Goal: Task Accomplishment & Management: Manage account settings

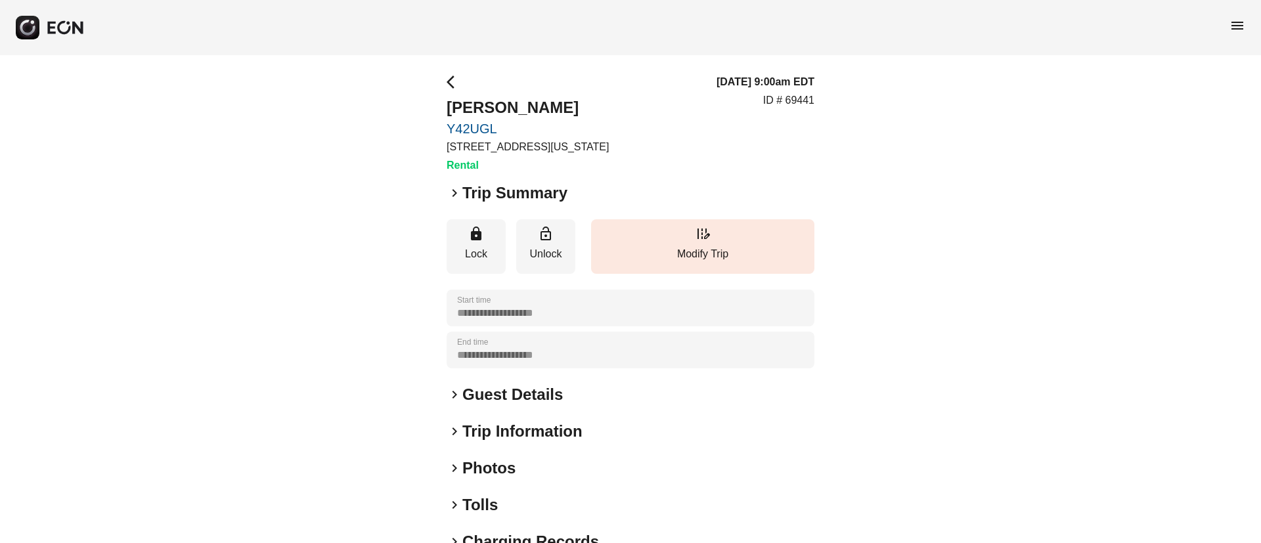
scroll to position [112, 0]
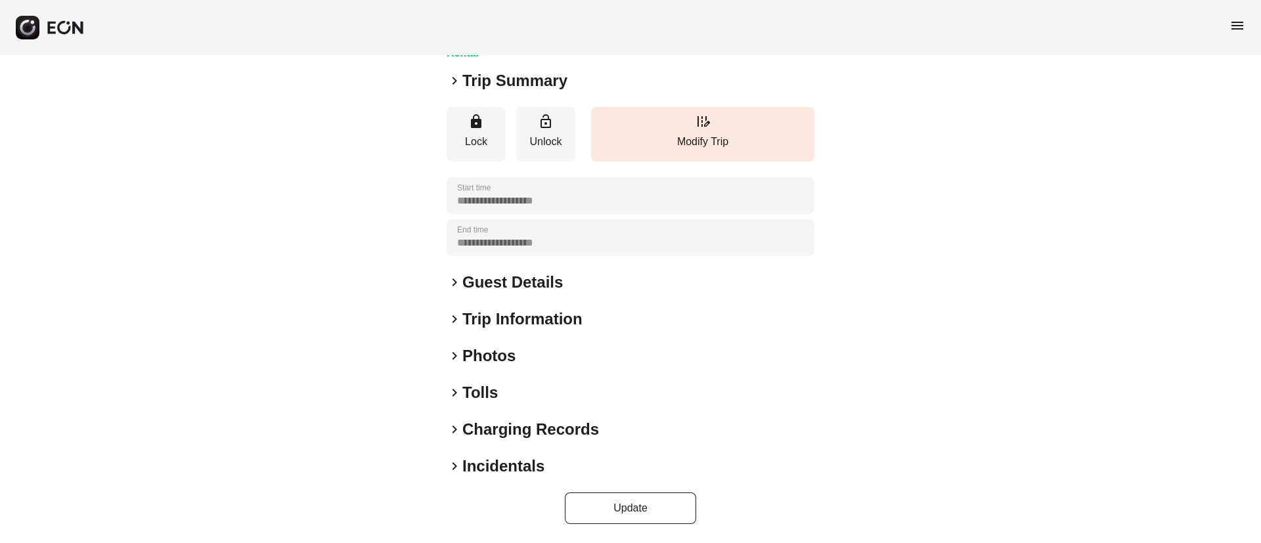
click at [548, 365] on div "keyboard_arrow_right Photos" at bounding box center [631, 355] width 368 height 21
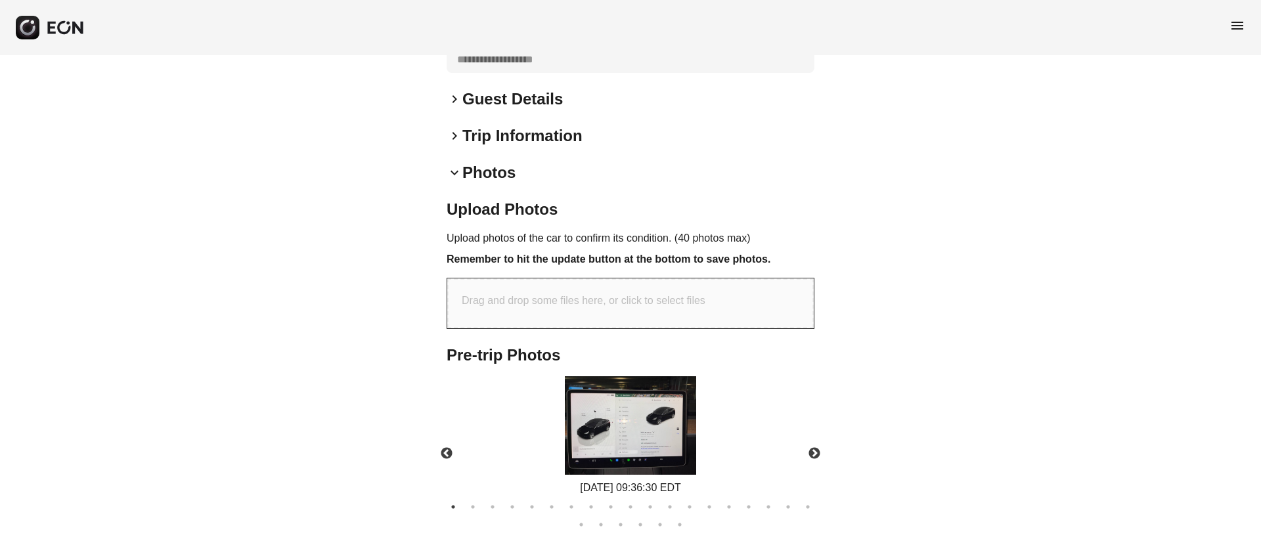
scroll to position [493, 0]
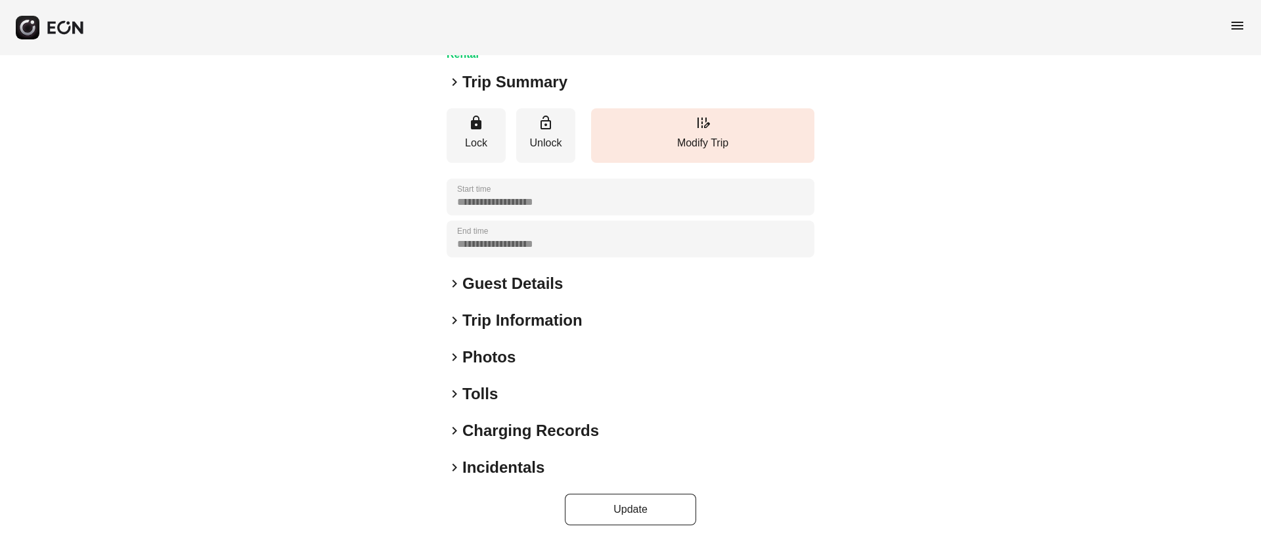
scroll to position [112, 0]
click at [602, 351] on div "keyboard_arrow_right Photos" at bounding box center [631, 355] width 368 height 21
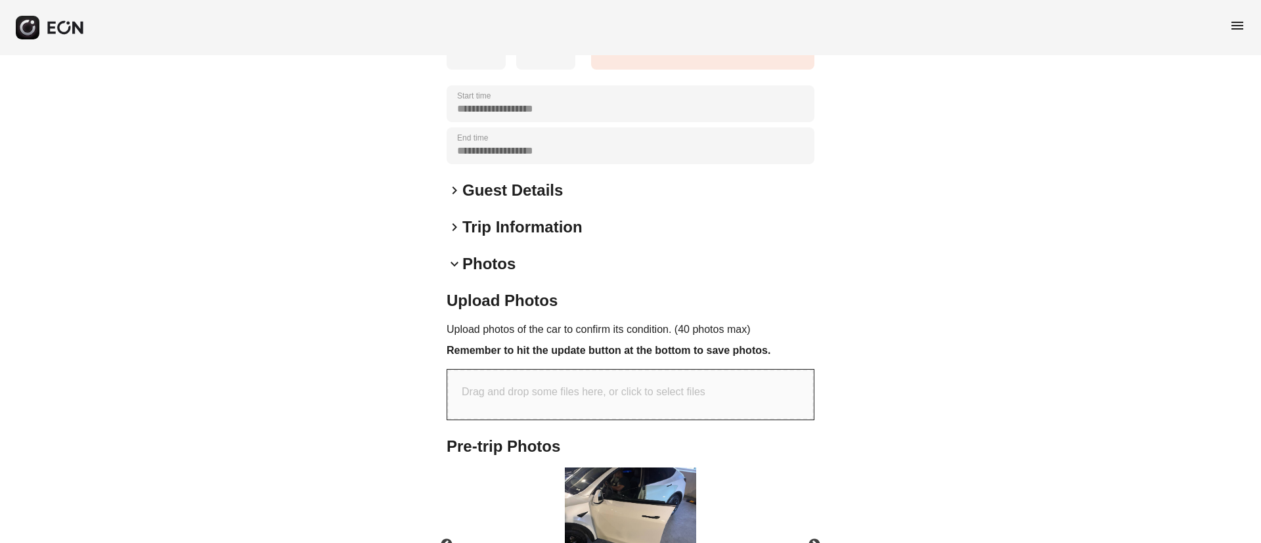
scroll to position [409, 0]
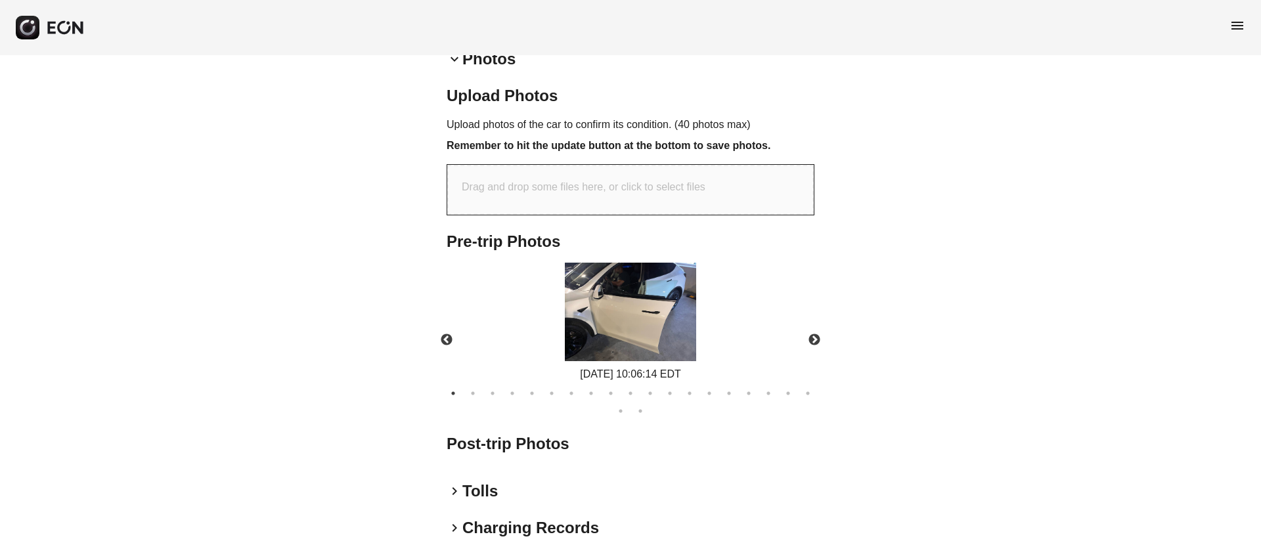
click at [652, 340] on img at bounding box center [630, 312] width 131 height 99
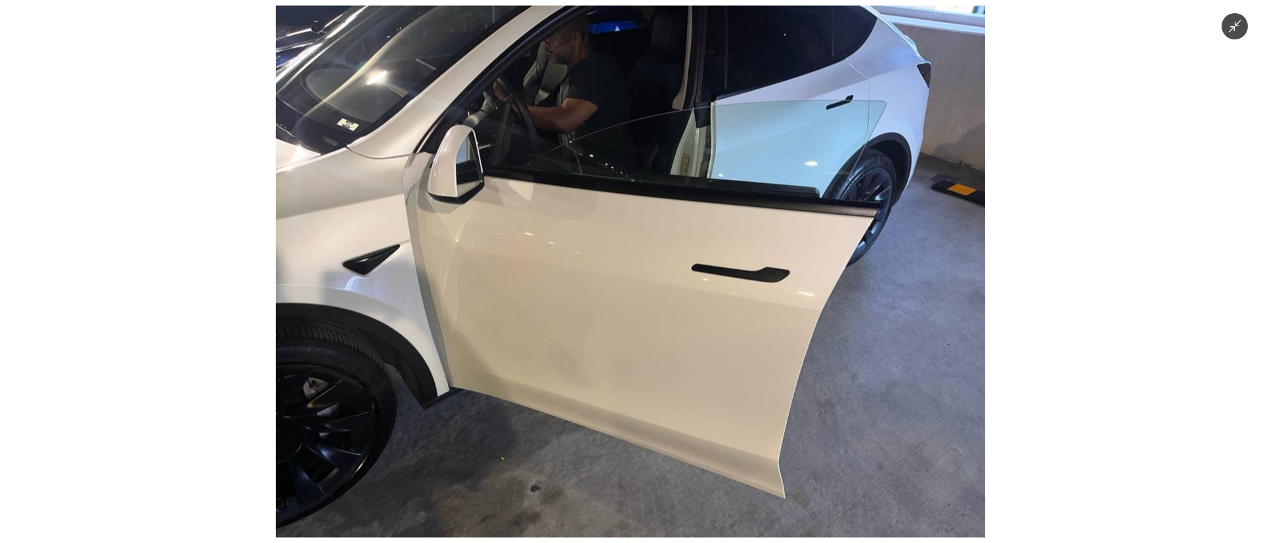
click at [612, 175] on img at bounding box center [630, 272] width 709 height 532
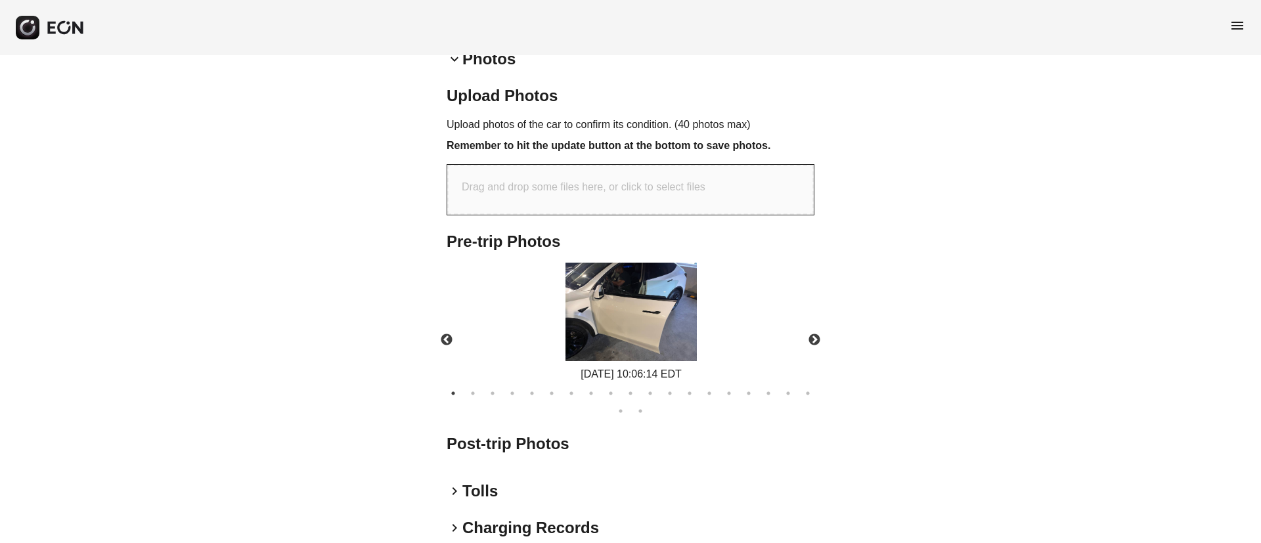
click at [615, 268] on img at bounding box center [631, 312] width 131 height 99
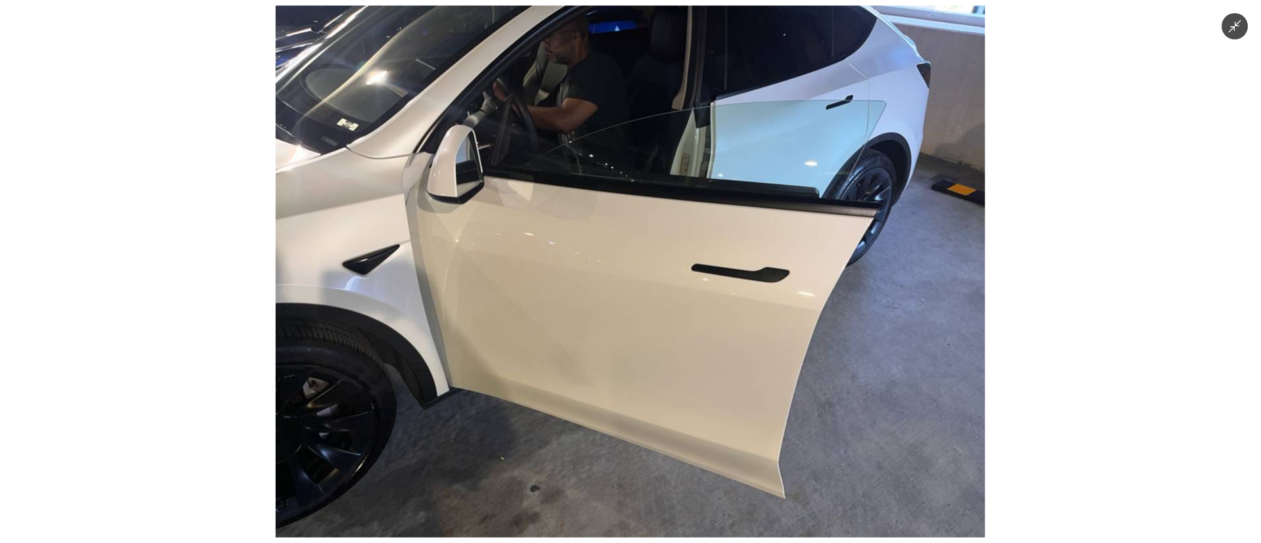
click at [617, 271] on img at bounding box center [630, 272] width 709 height 532
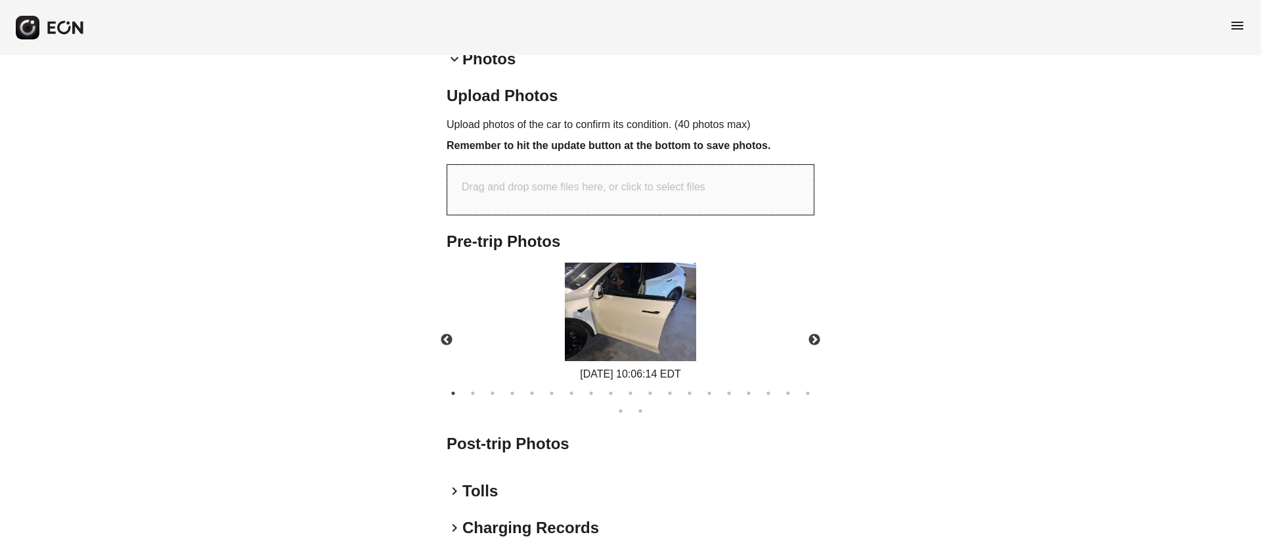
click at [615, 272] on img at bounding box center [630, 312] width 131 height 99
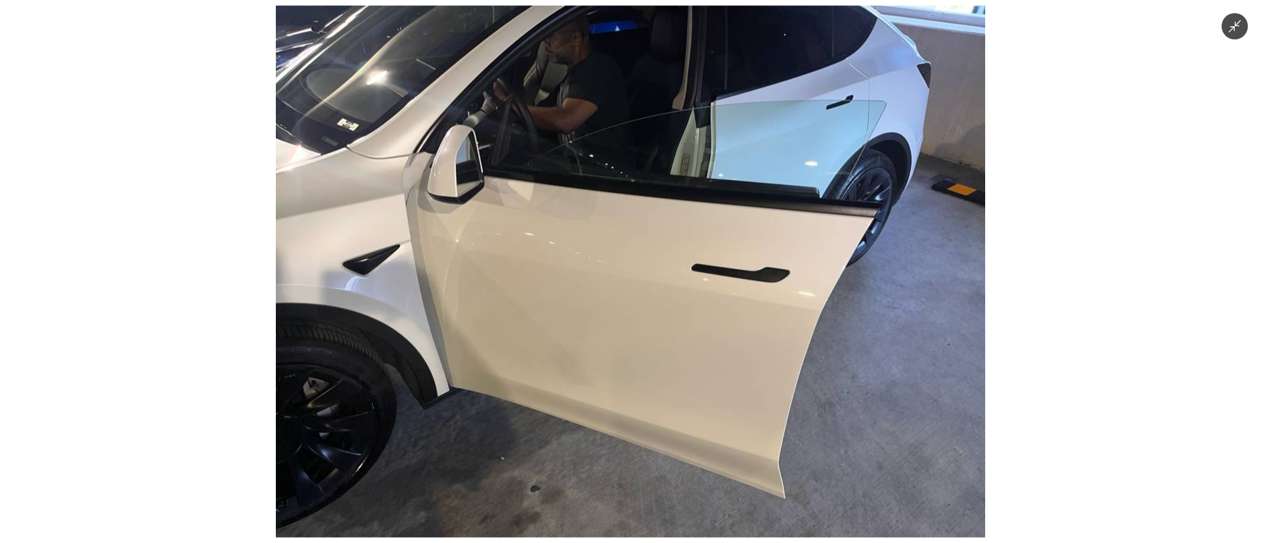
click at [617, 273] on img at bounding box center [630, 272] width 709 height 532
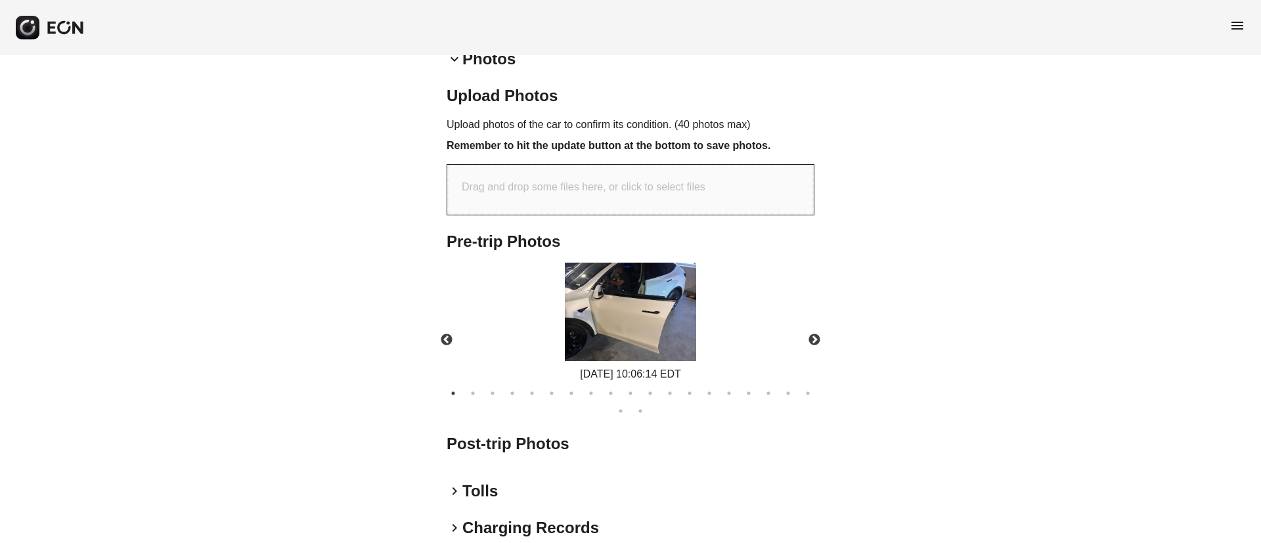
click at [619, 265] on img at bounding box center [630, 312] width 131 height 99
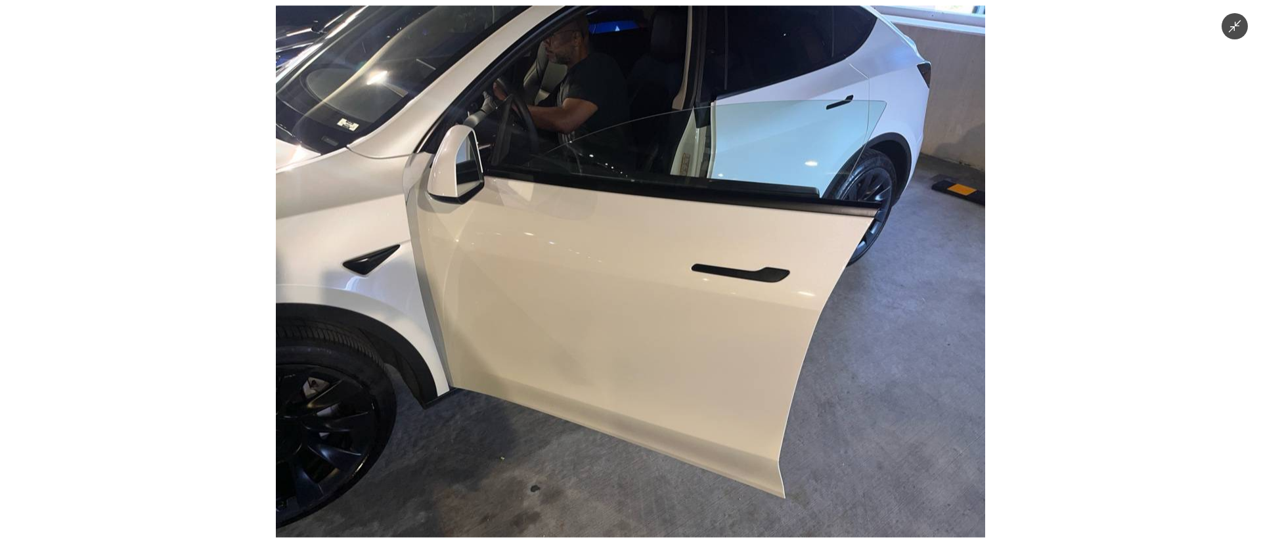
click at [619, 265] on img at bounding box center [630, 272] width 709 height 532
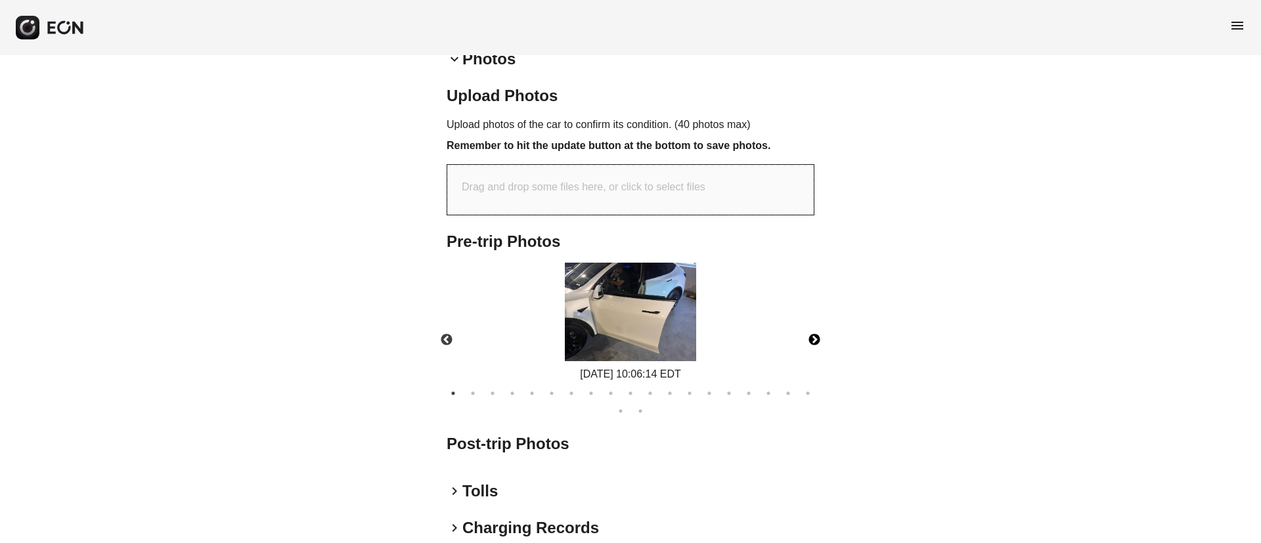
click at [813, 338] on button "Next" at bounding box center [814, 340] width 46 height 46
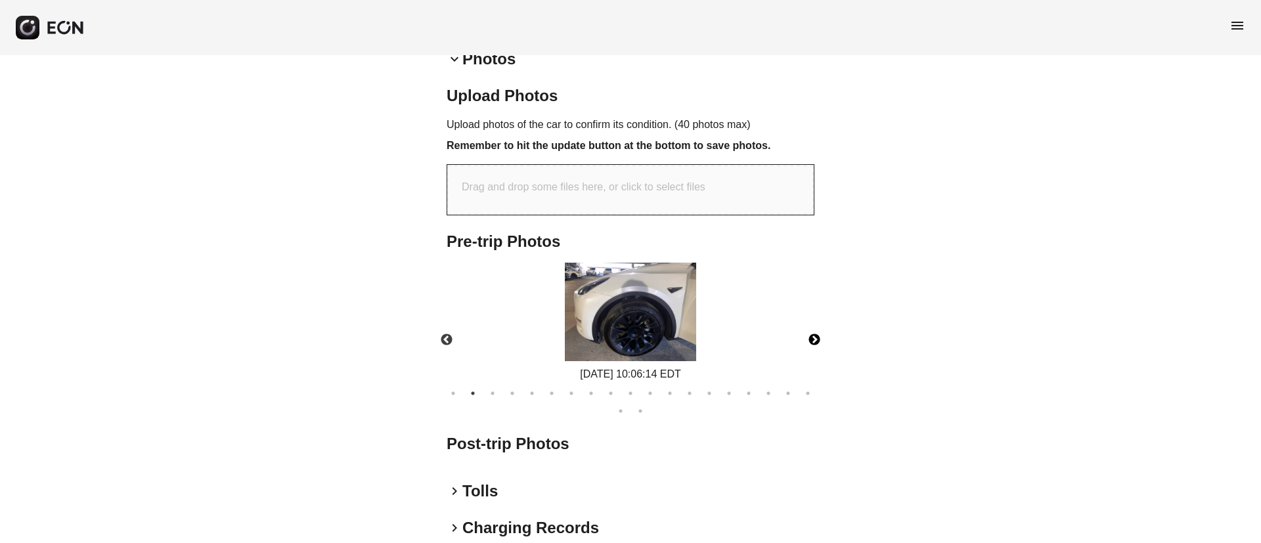
click at [813, 338] on button "Next" at bounding box center [814, 340] width 46 height 46
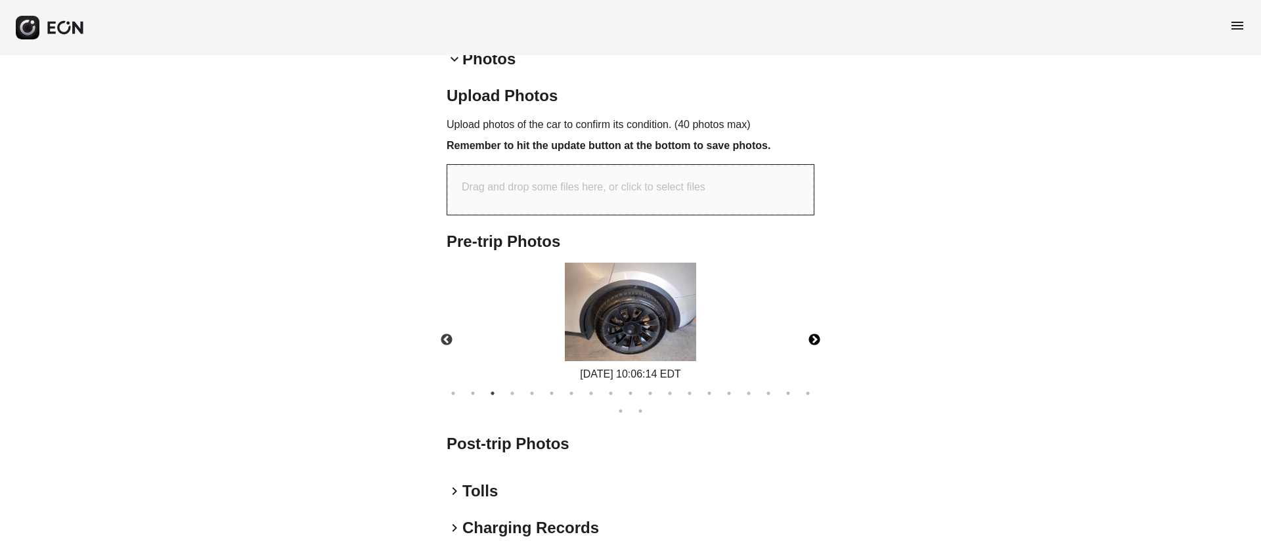
click at [813, 338] on button "Next" at bounding box center [814, 340] width 46 height 46
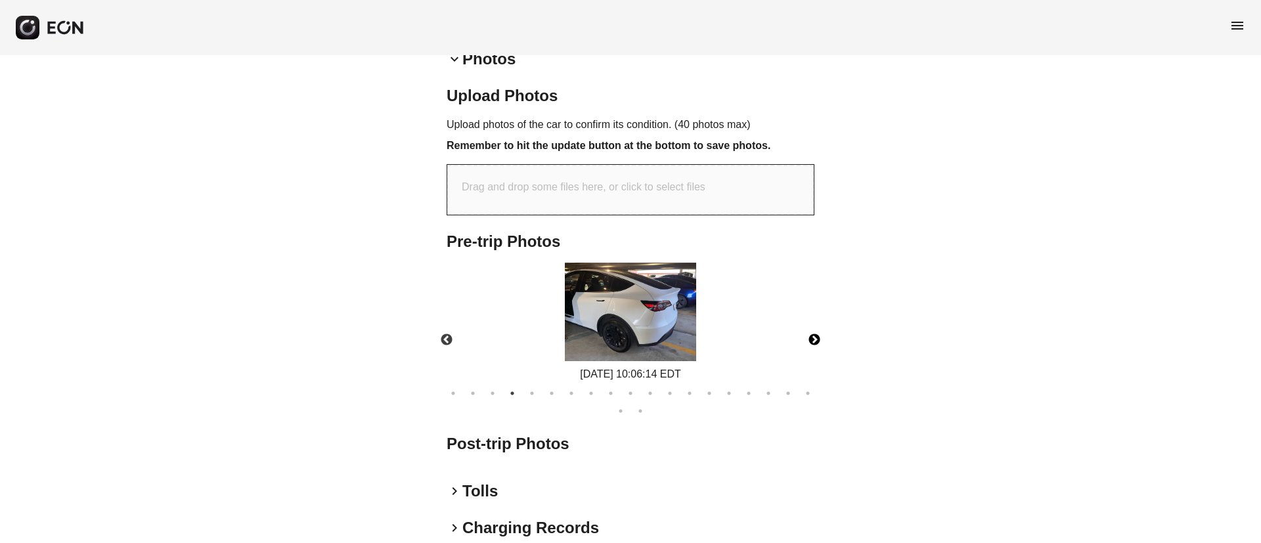
click at [813, 338] on button "Next" at bounding box center [814, 340] width 46 height 46
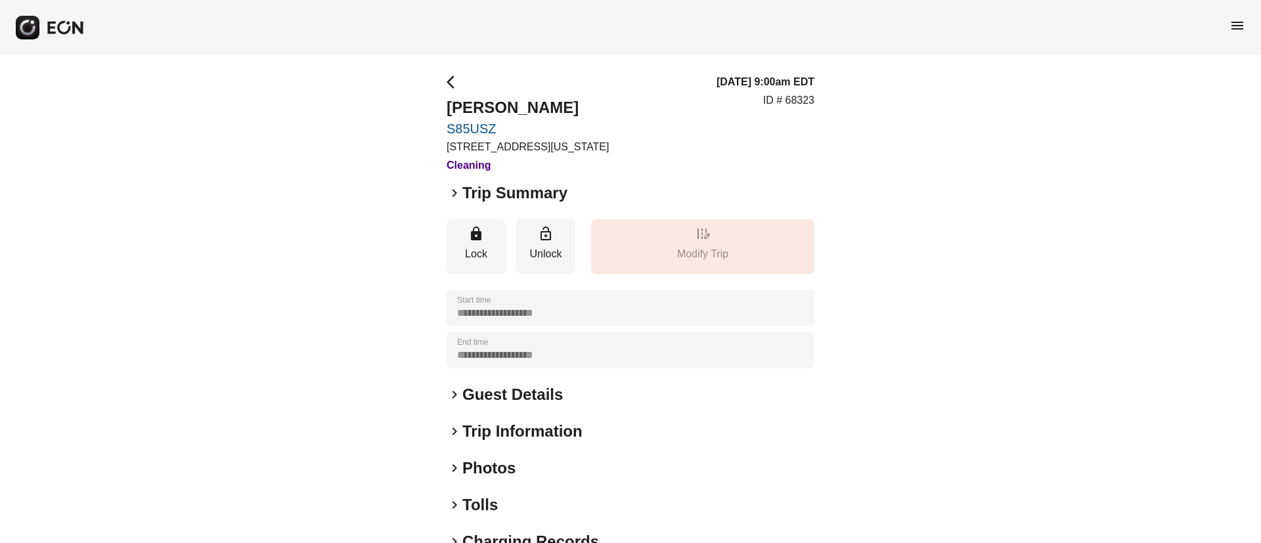
scroll to position [112, 0]
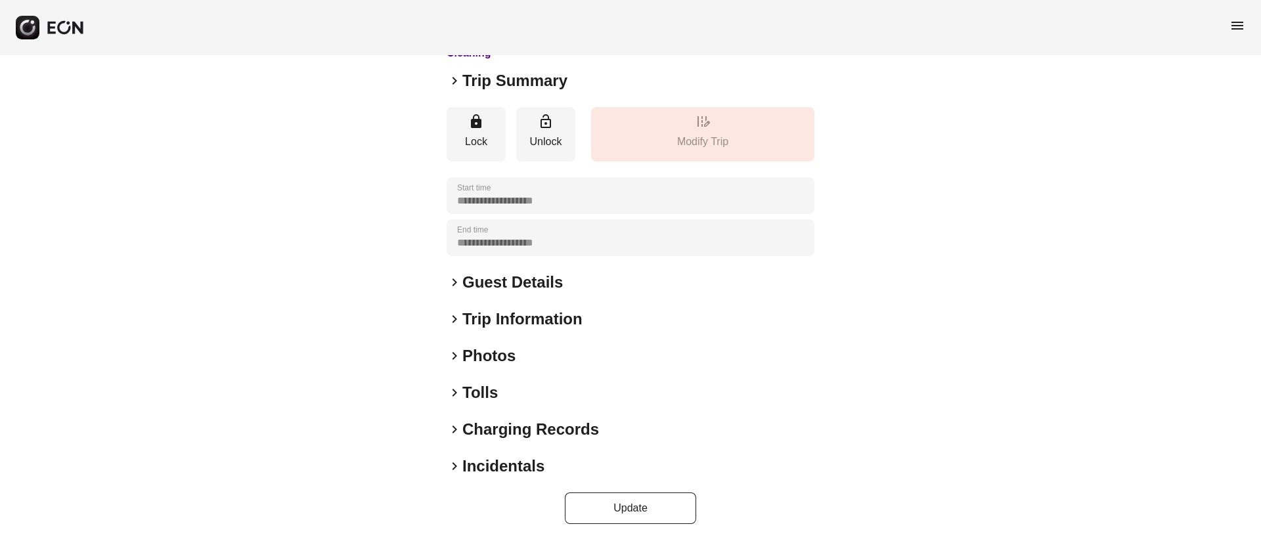
click at [546, 355] on div "keyboard_arrow_right Photos" at bounding box center [631, 355] width 368 height 21
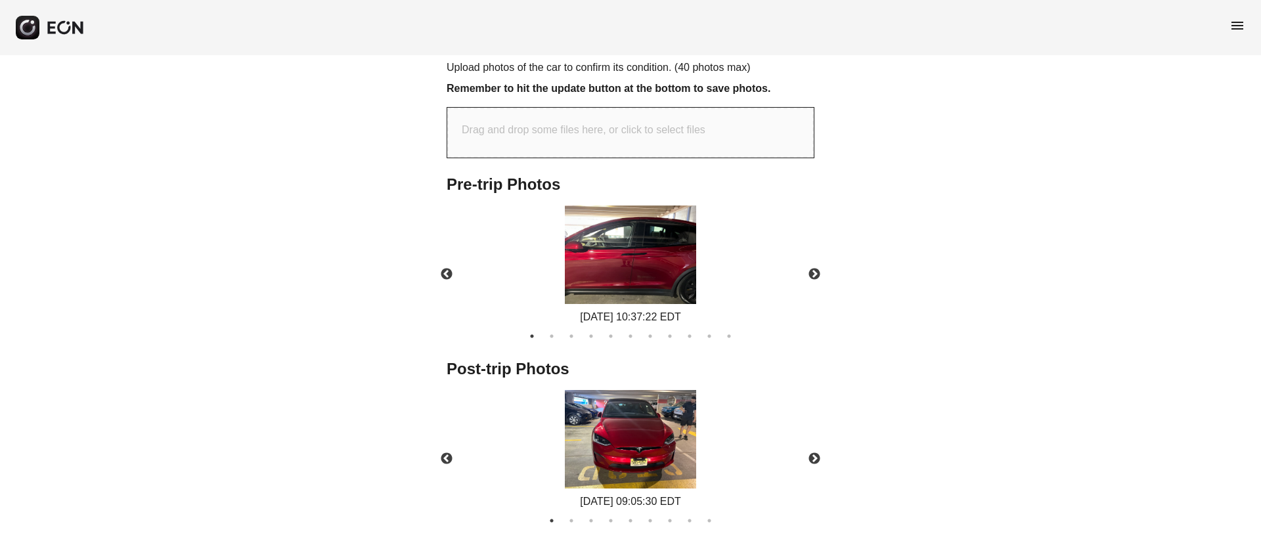
scroll to position [627, 0]
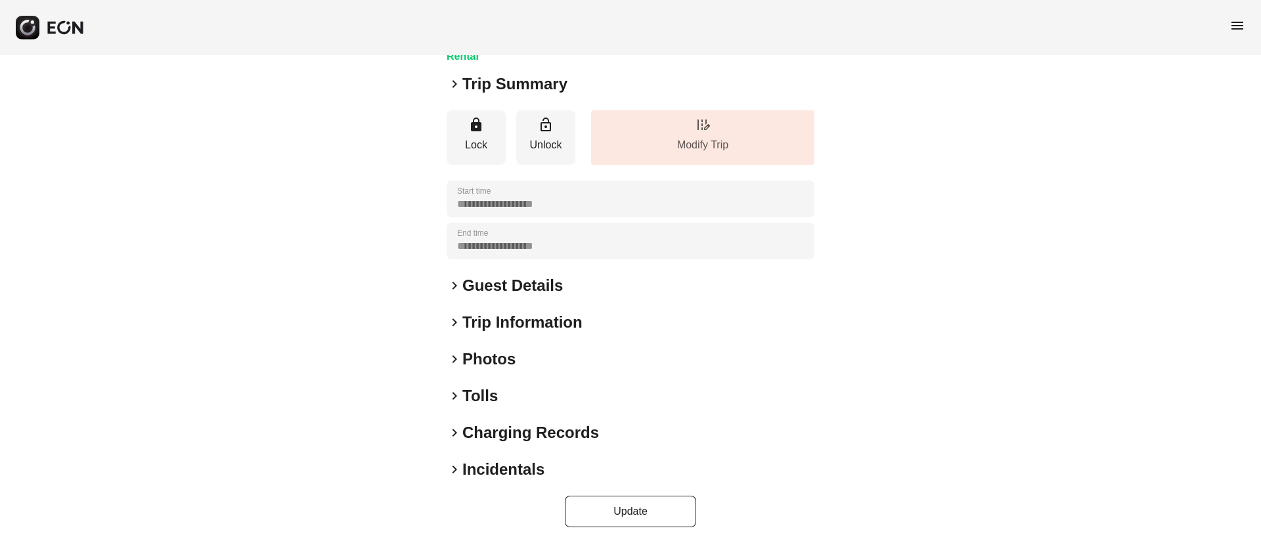
scroll to position [112, 0]
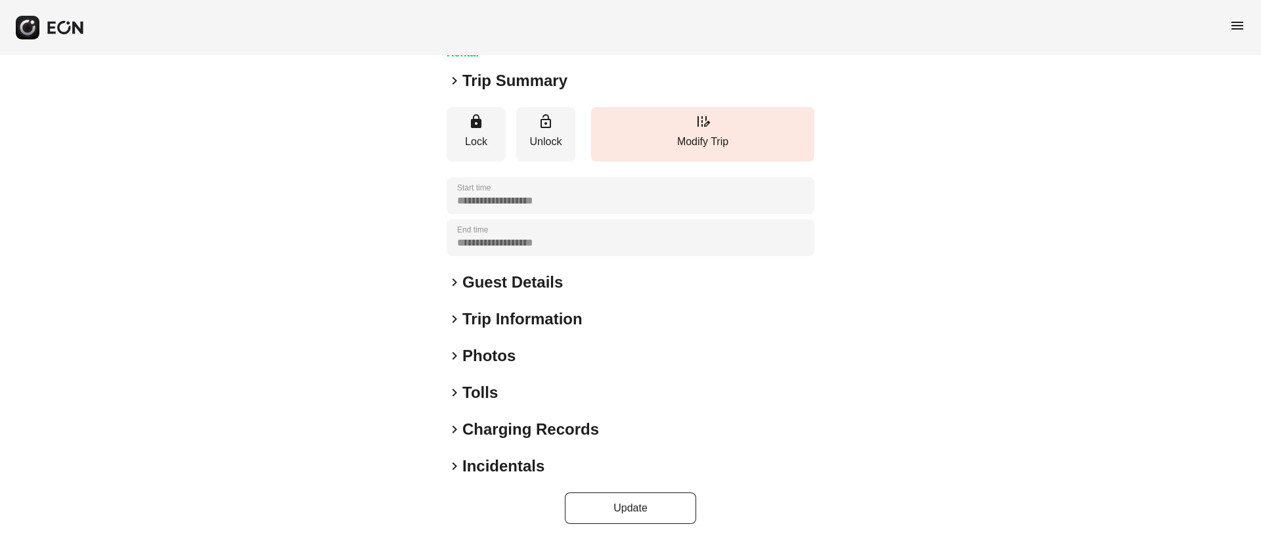
click at [564, 351] on div "keyboard_arrow_right Photos" at bounding box center [631, 355] width 368 height 21
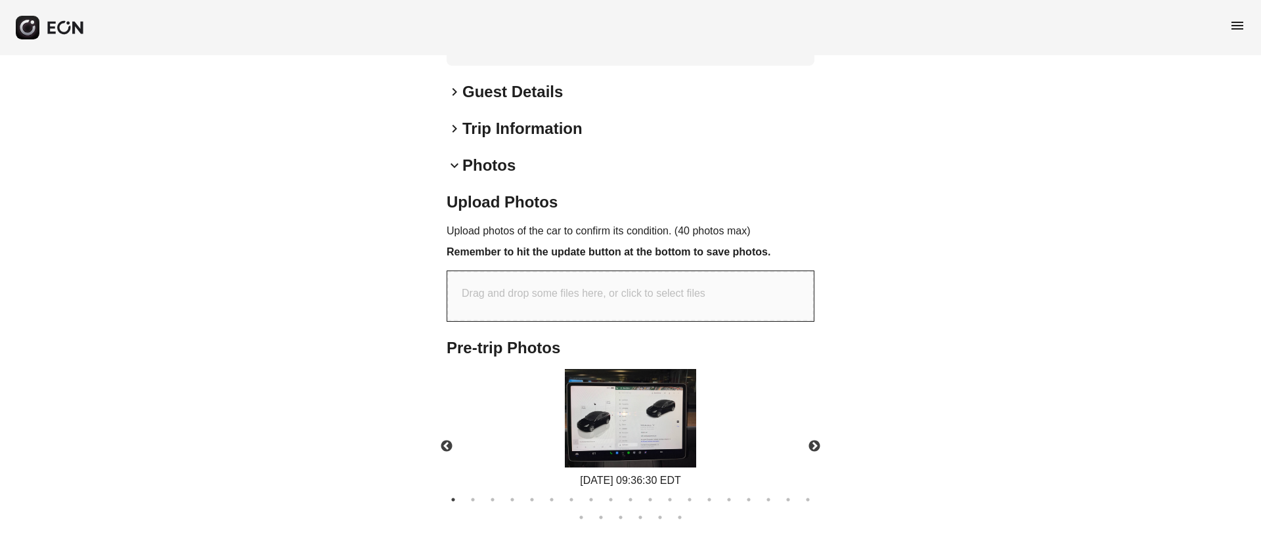
scroll to position [309, 0]
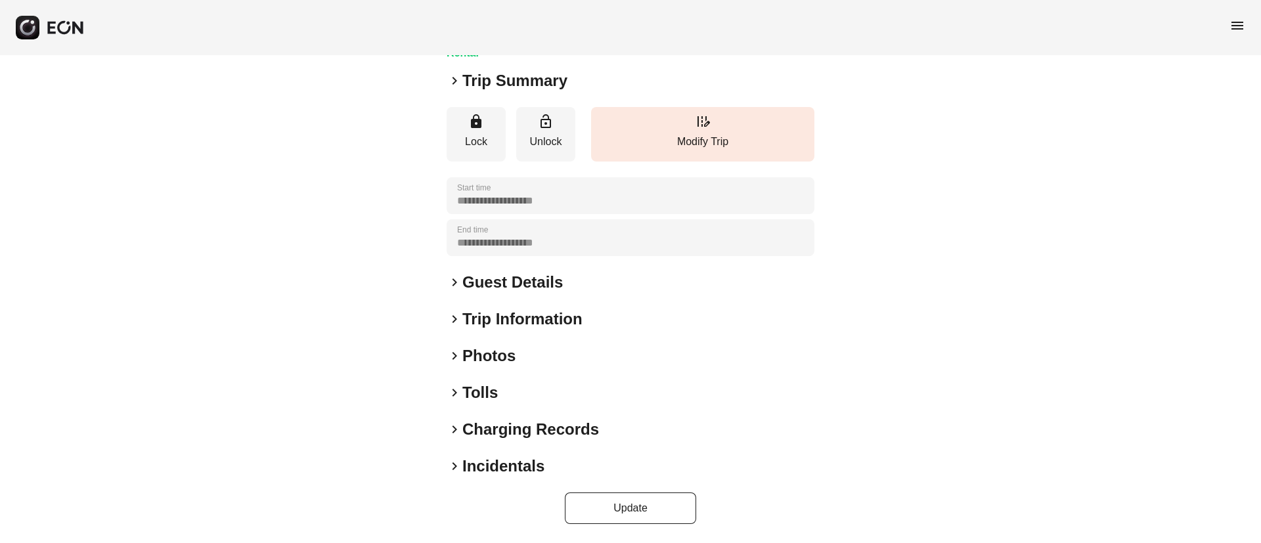
click at [543, 358] on div "keyboard_arrow_right Photos" at bounding box center [631, 355] width 368 height 21
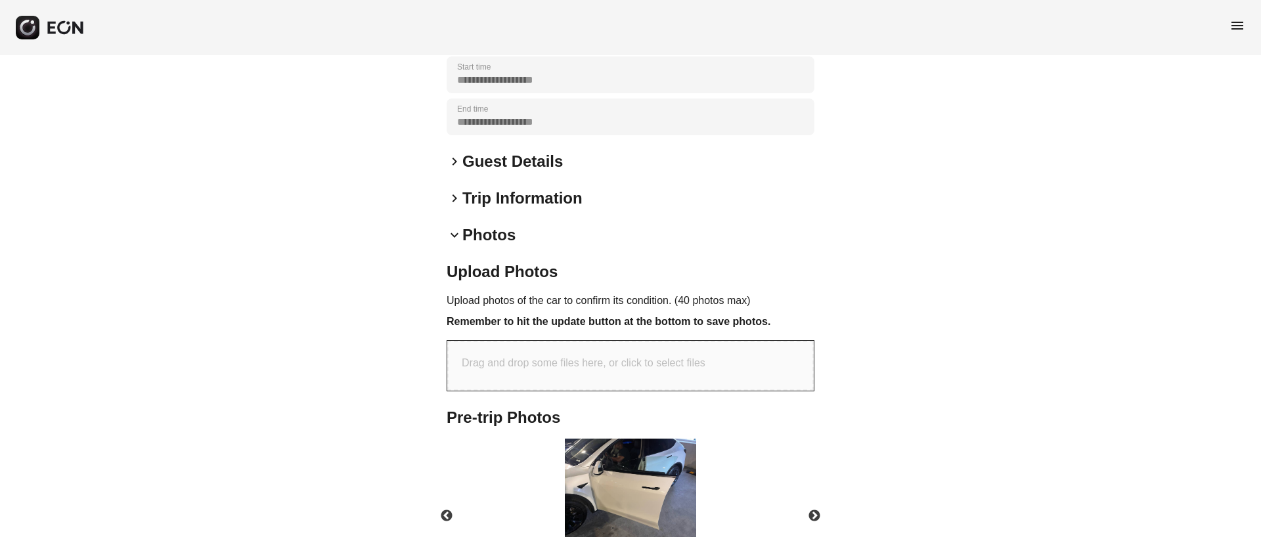
scroll to position [408, 0]
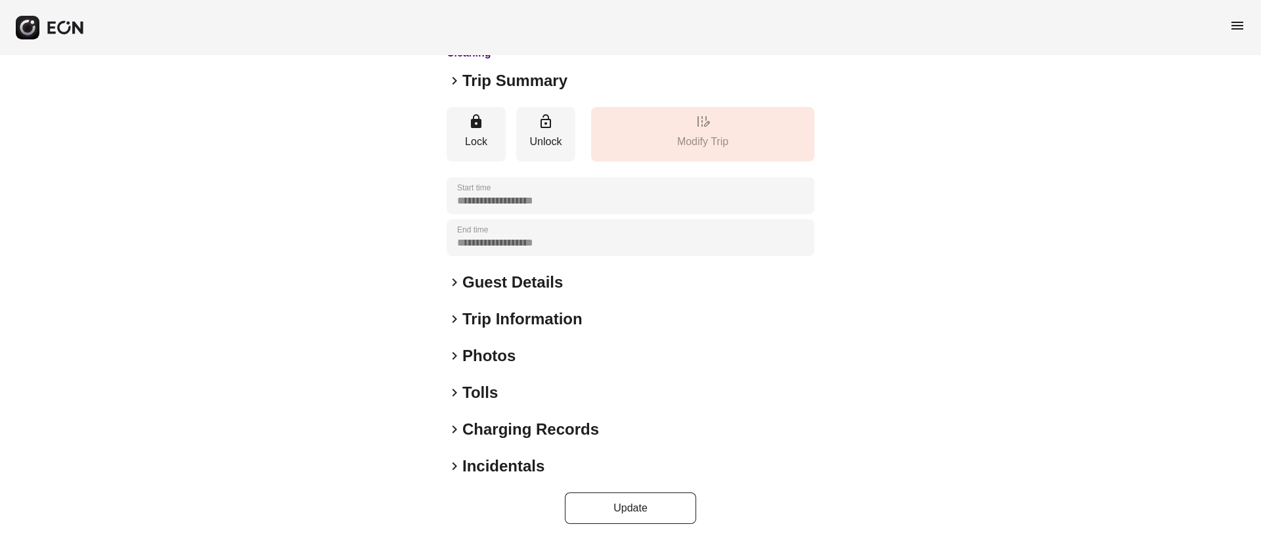
click at [522, 355] on div "keyboard_arrow_right Photos" at bounding box center [631, 355] width 368 height 21
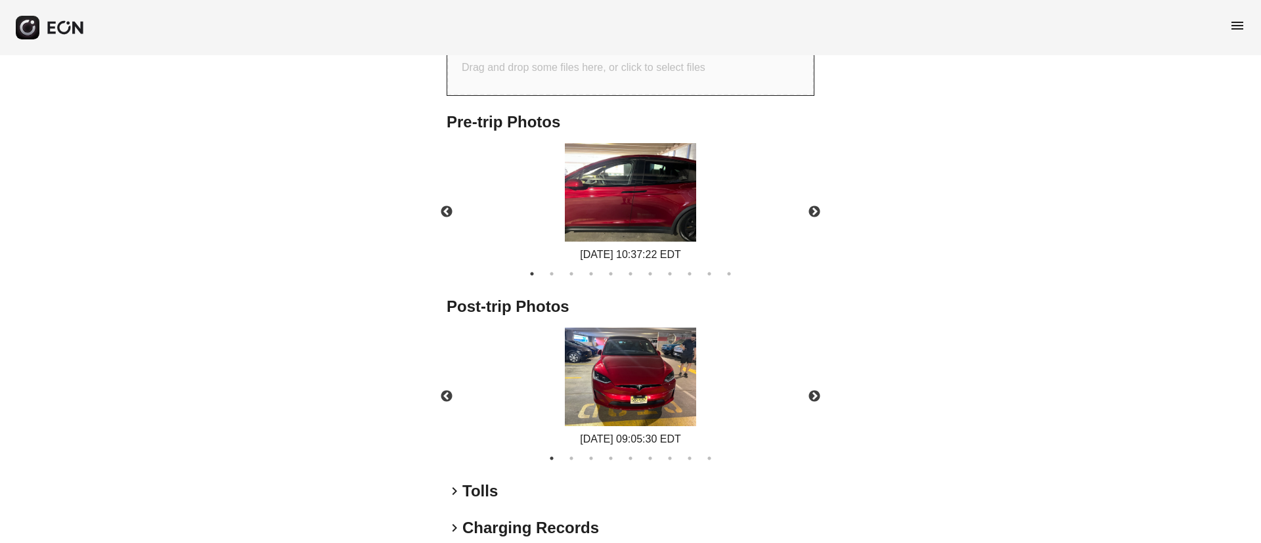
scroll to position [627, 0]
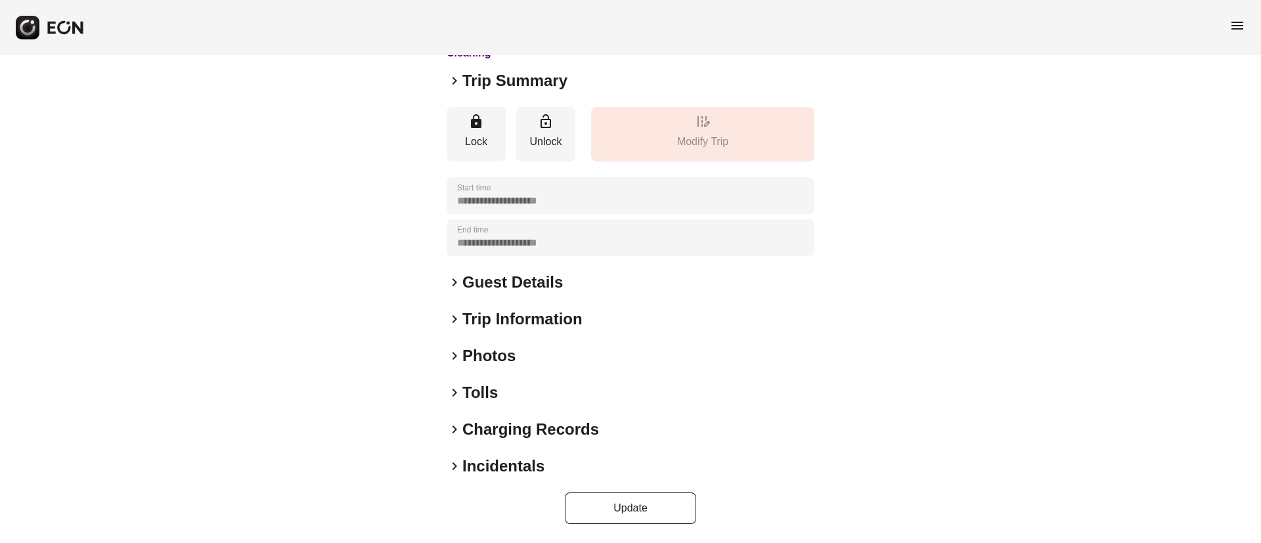
click at [583, 351] on div "keyboard_arrow_right Photos" at bounding box center [631, 355] width 368 height 21
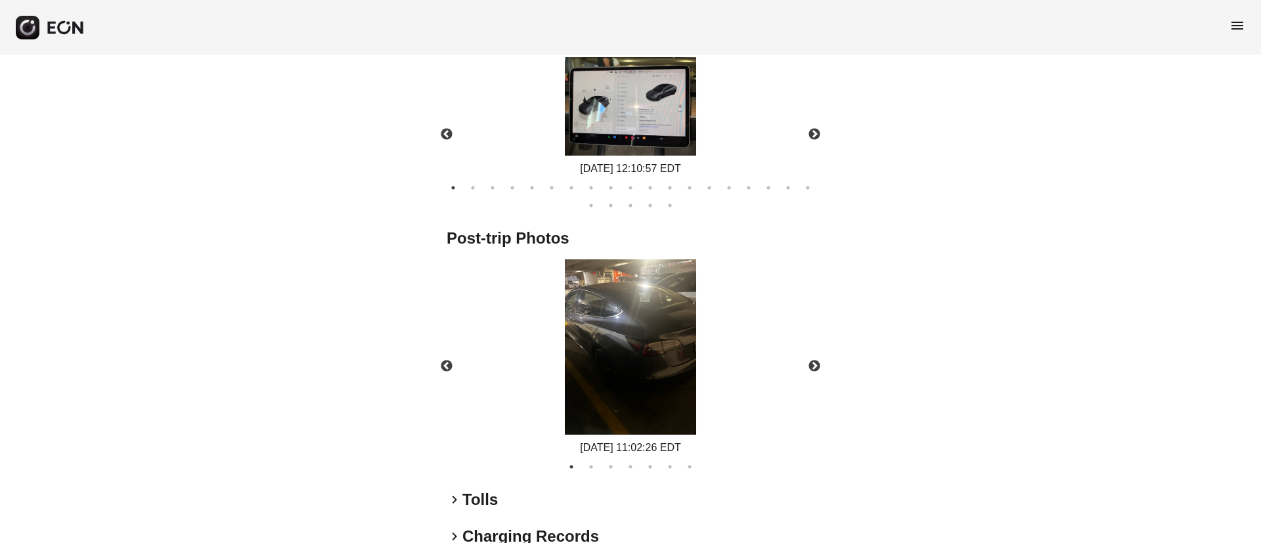
scroll to position [645, 0]
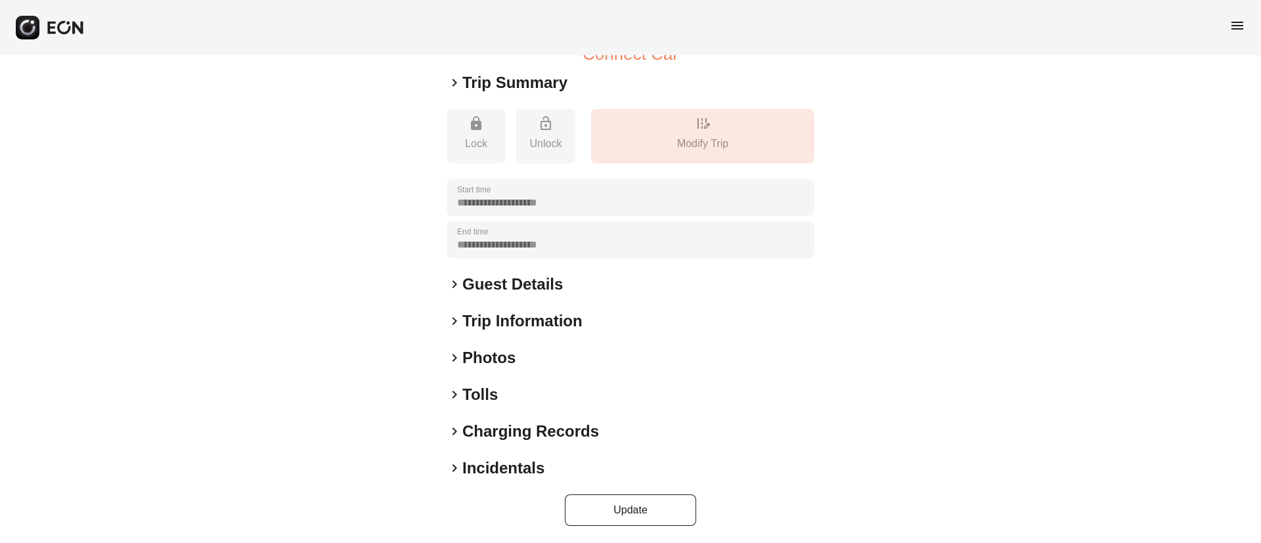
scroll to position [162, 0]
click at [585, 350] on div "keyboard_arrow_right Photos" at bounding box center [631, 355] width 368 height 21
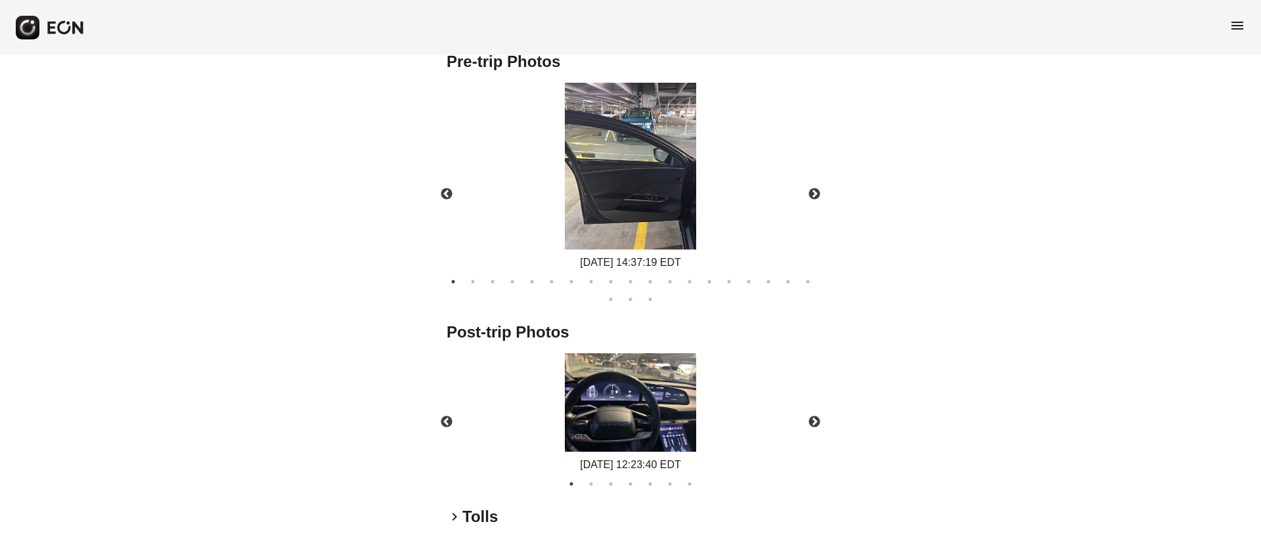
scroll to position [665, 0]
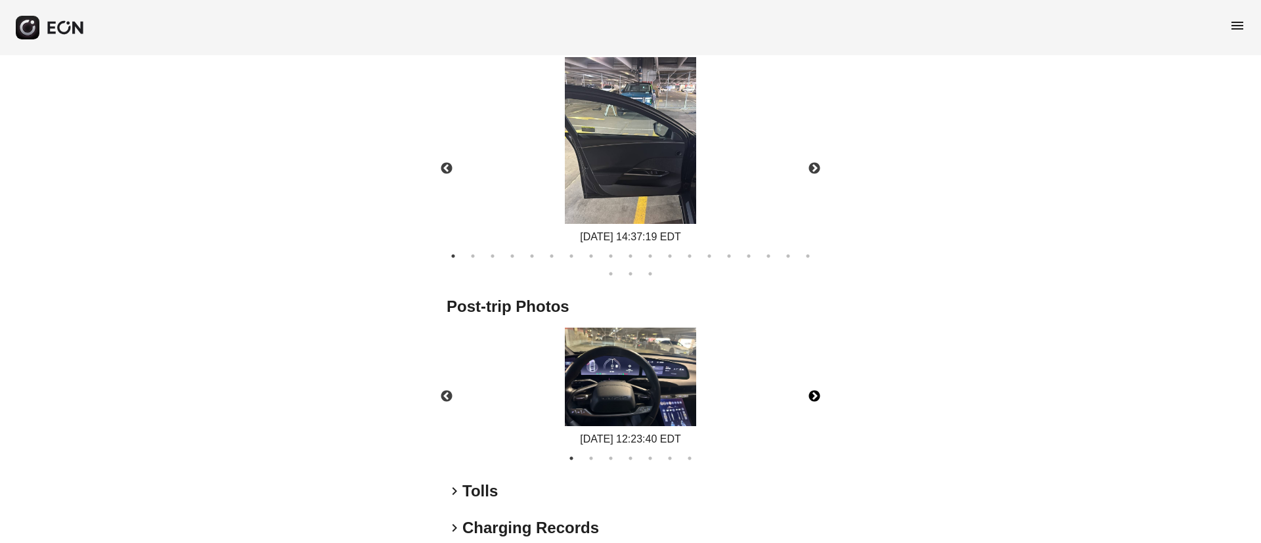
click at [816, 391] on button "Next" at bounding box center [814, 397] width 46 height 46
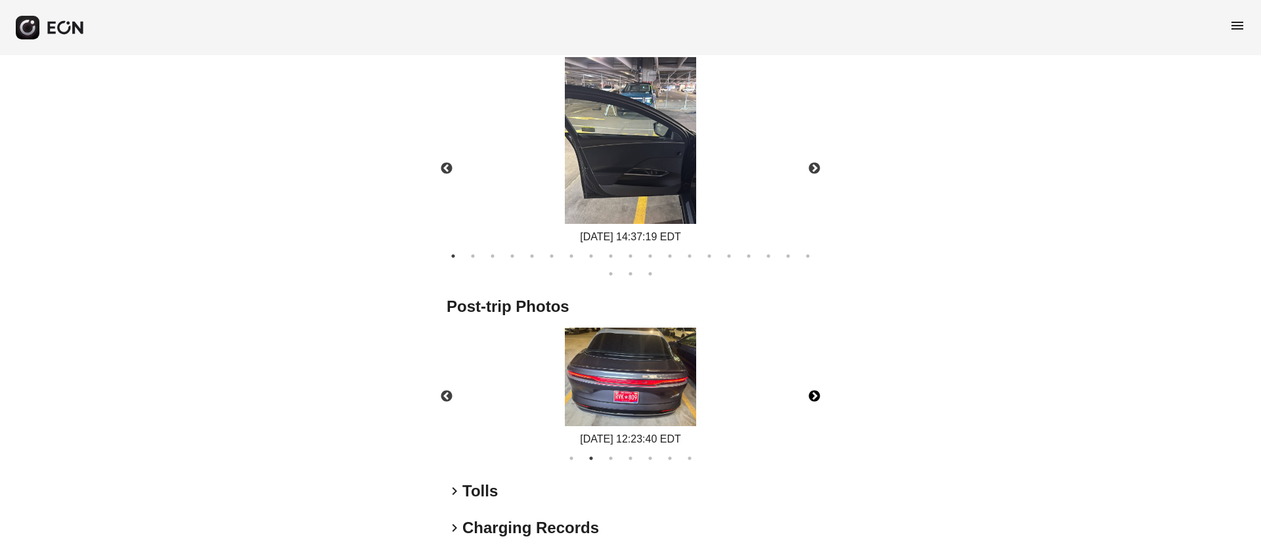
click at [816, 391] on button "Next" at bounding box center [814, 397] width 46 height 46
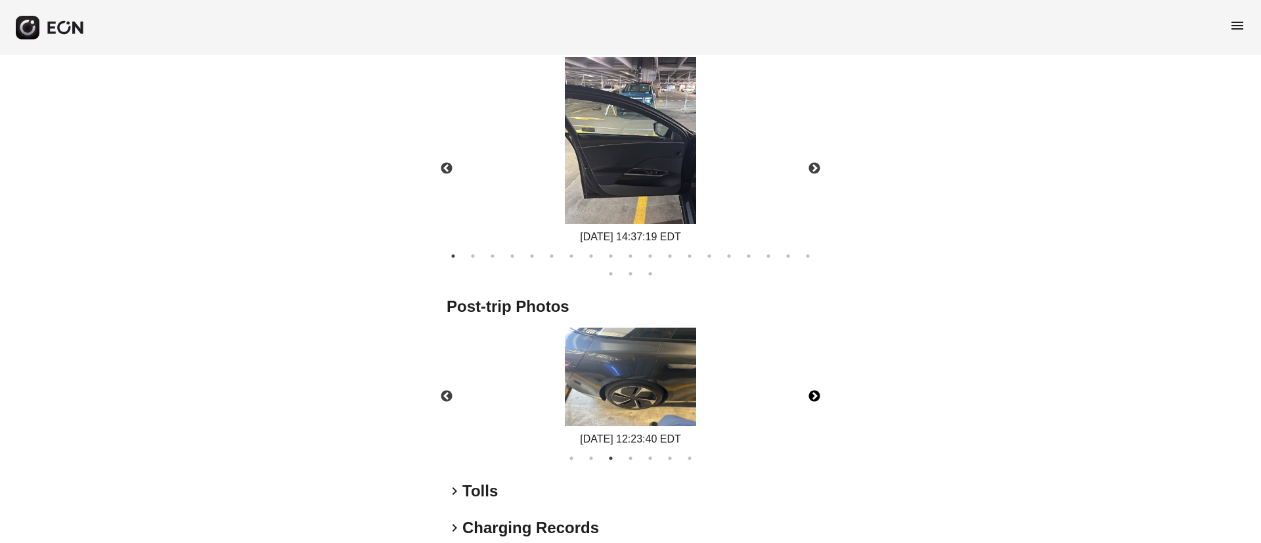
click at [812, 389] on button "Next" at bounding box center [814, 397] width 46 height 46
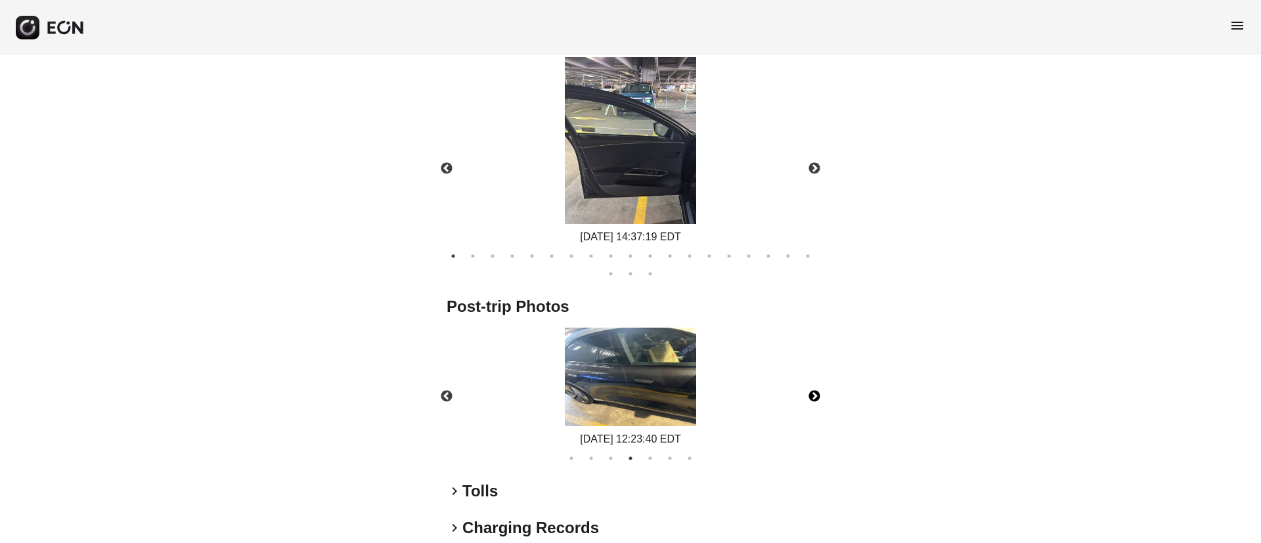
click at [817, 401] on button "Next" at bounding box center [814, 397] width 46 height 46
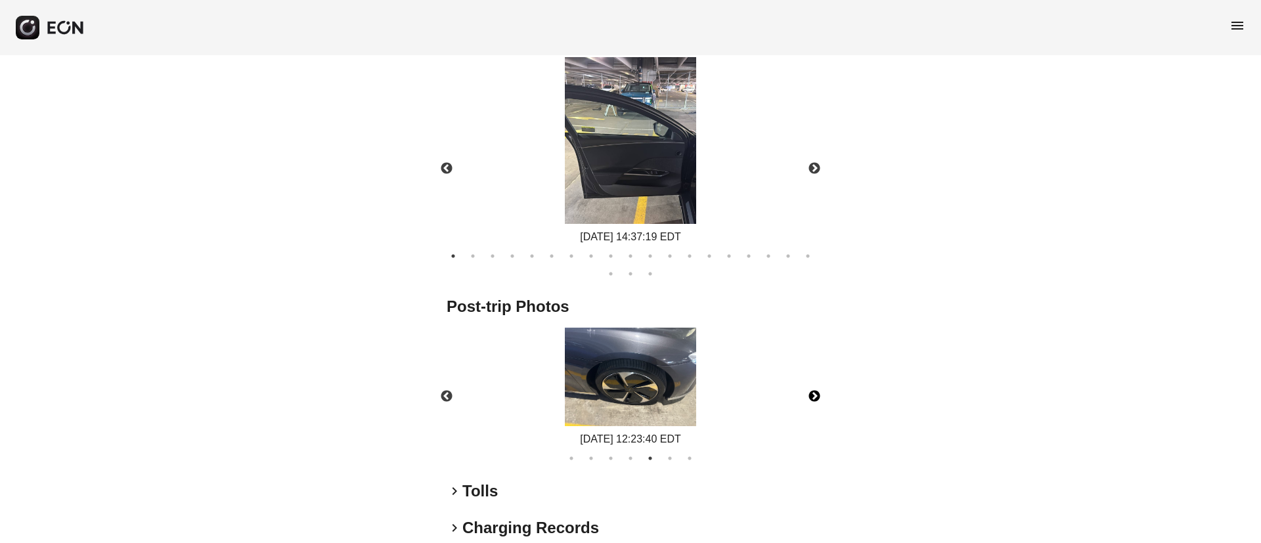
click at [817, 400] on button "Next" at bounding box center [814, 397] width 46 height 46
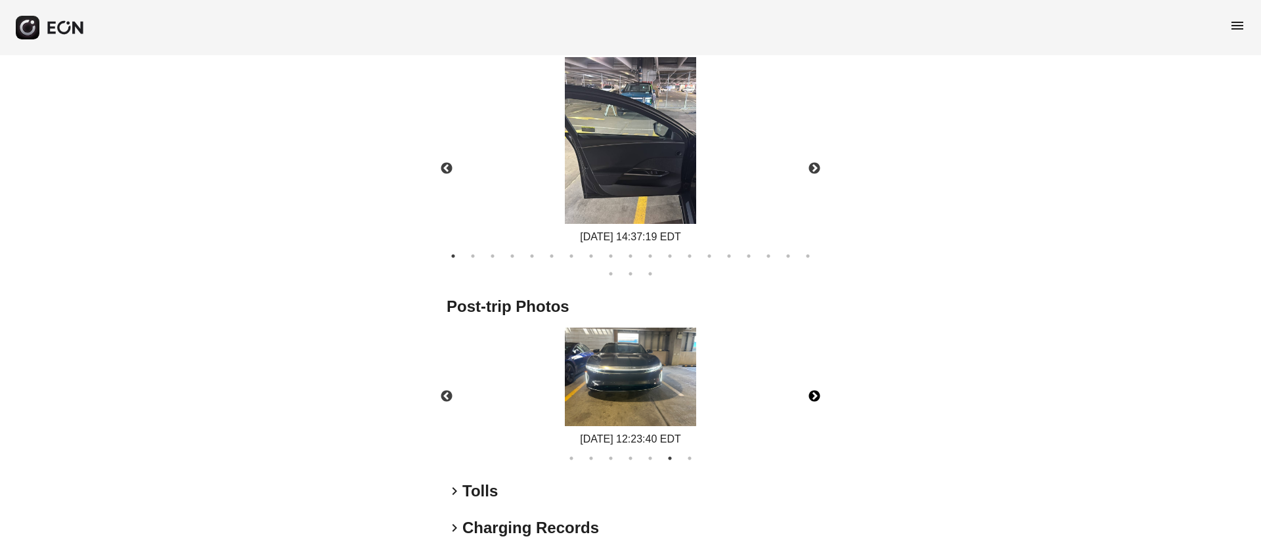
click at [817, 400] on button "Next" at bounding box center [814, 397] width 46 height 46
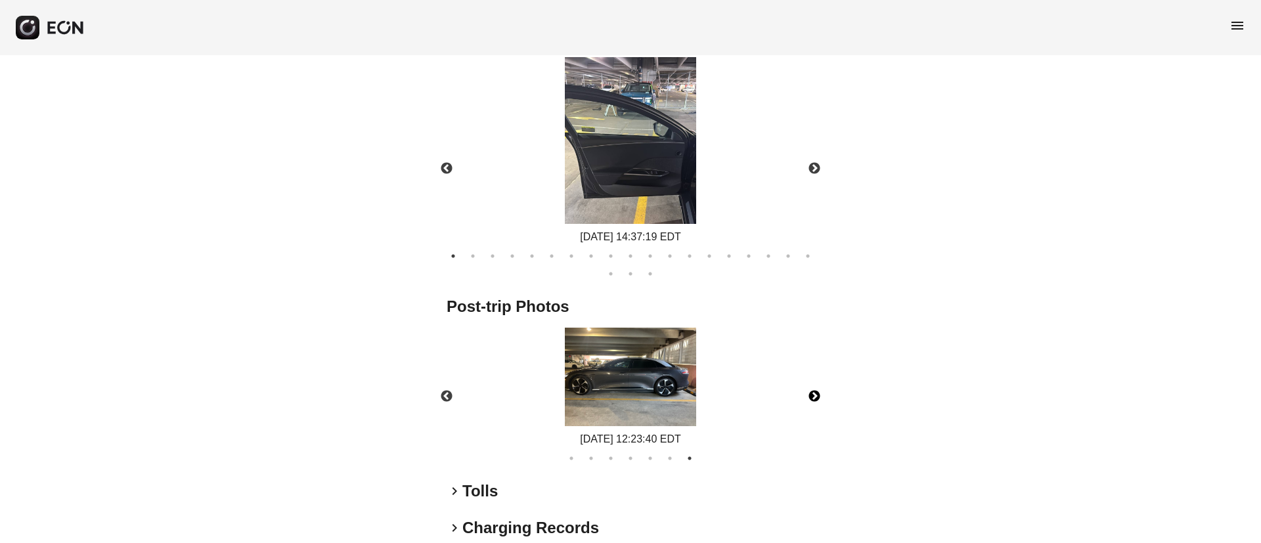
click at [690, 382] on img at bounding box center [630, 377] width 131 height 99
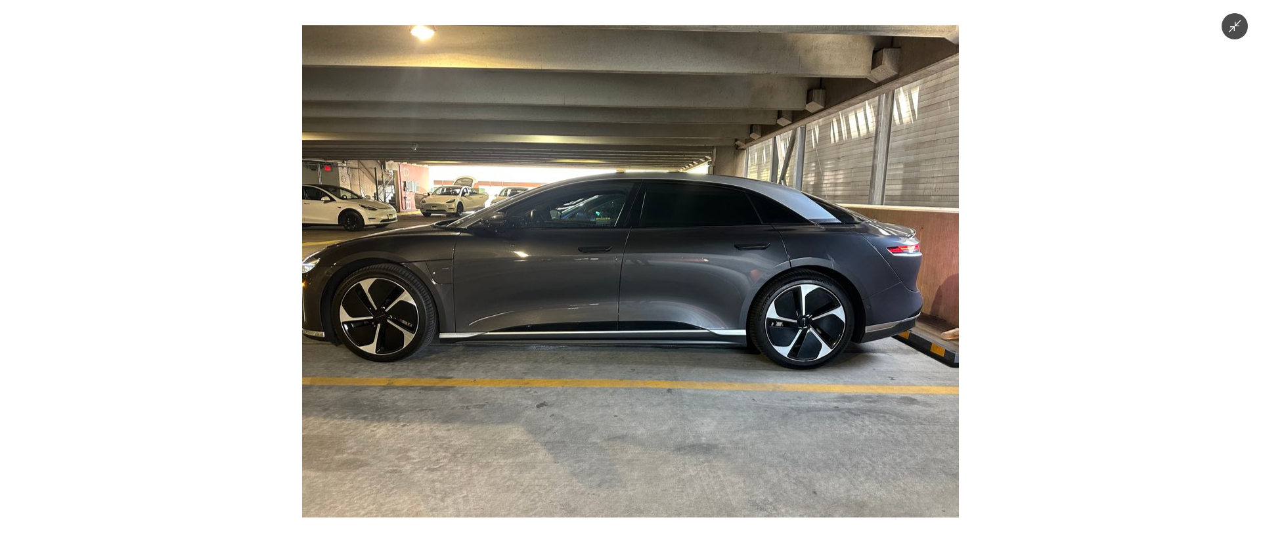
click at [690, 382] on img at bounding box center [630, 271] width 657 height 493
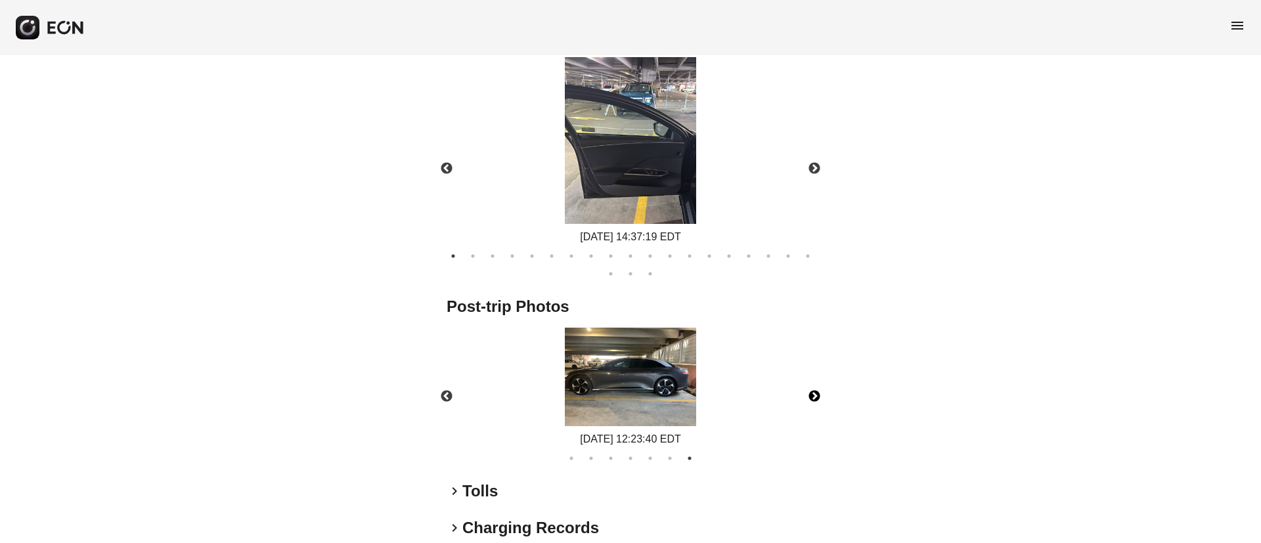
click at [817, 396] on button "Next" at bounding box center [814, 397] width 46 height 46
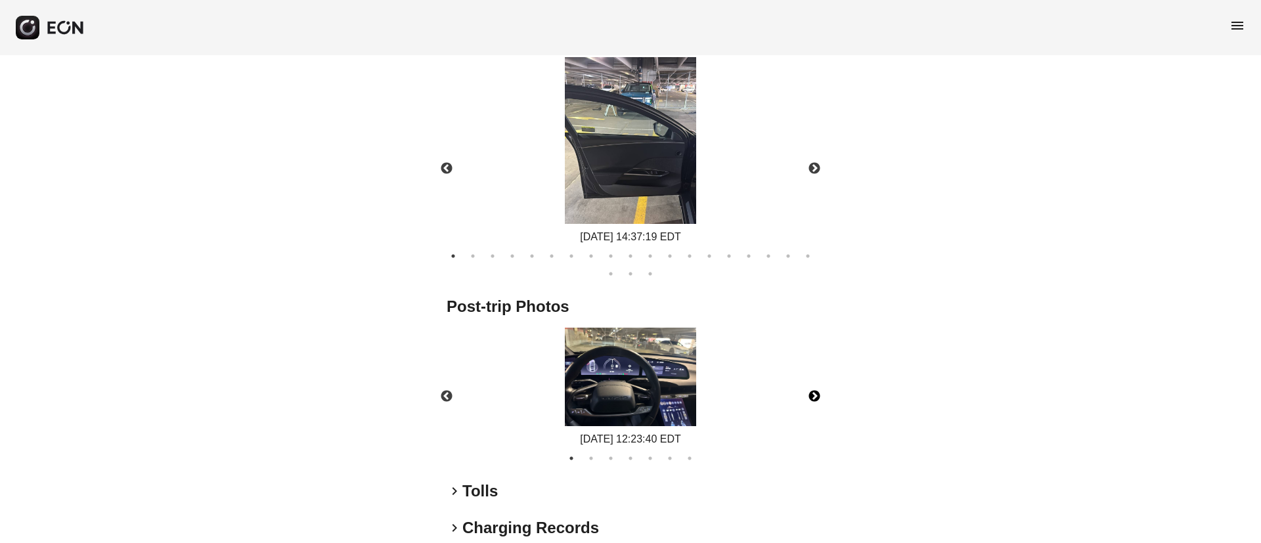
click at [814, 393] on button "Next" at bounding box center [814, 397] width 46 height 46
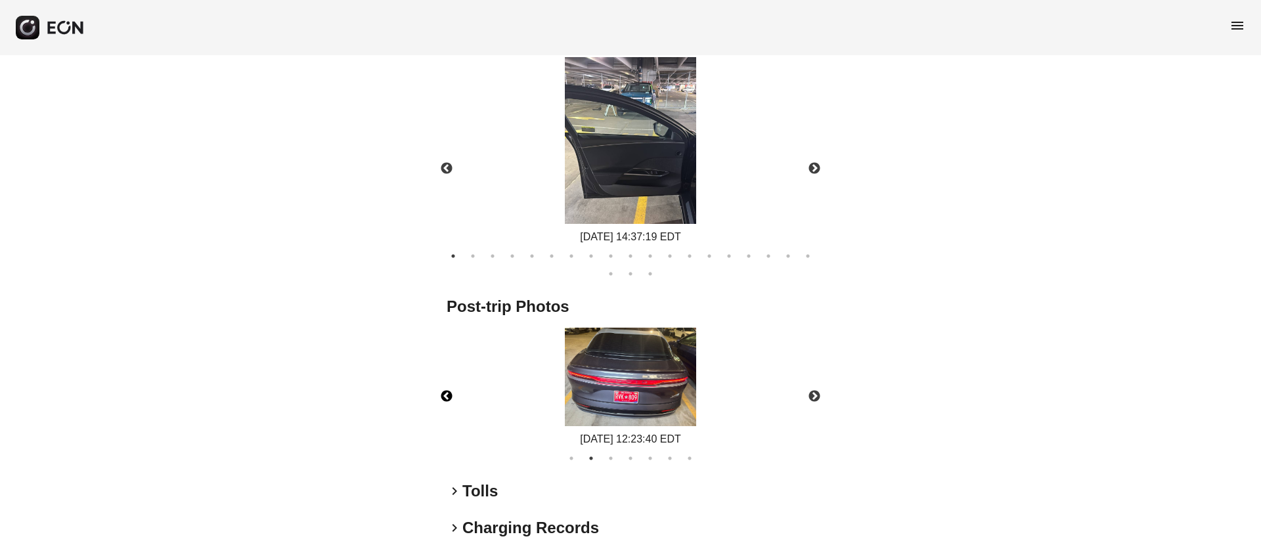
click at [444, 396] on button "Previous" at bounding box center [447, 397] width 46 height 46
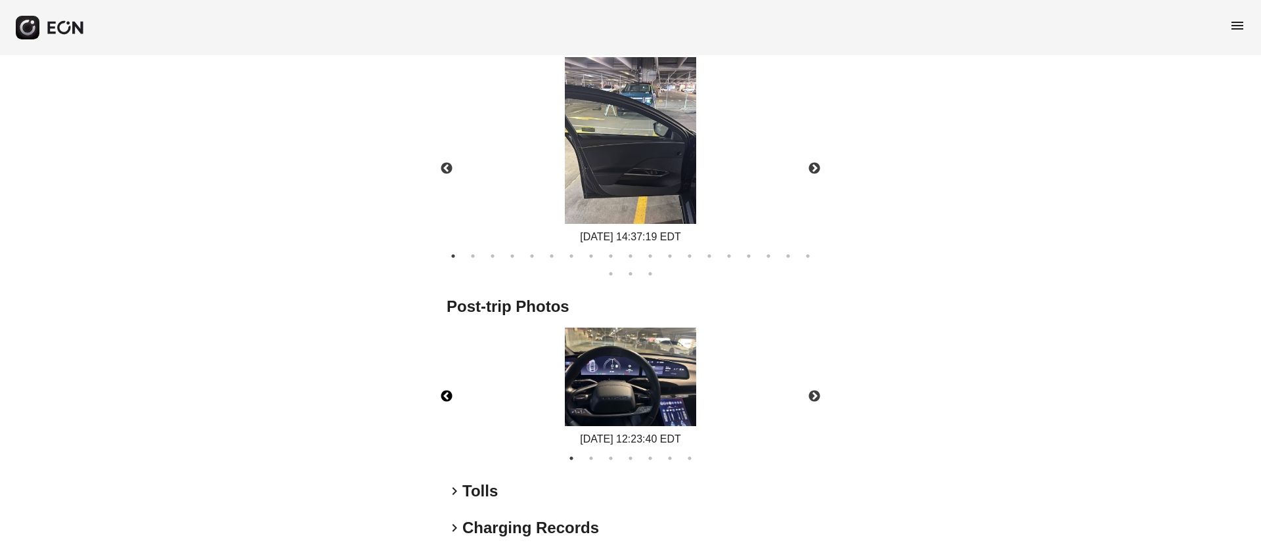
click at [653, 402] on img at bounding box center [630, 377] width 131 height 99
click at [623, 351] on img at bounding box center [630, 377] width 131 height 99
click at [635, 401] on img at bounding box center [630, 377] width 131 height 99
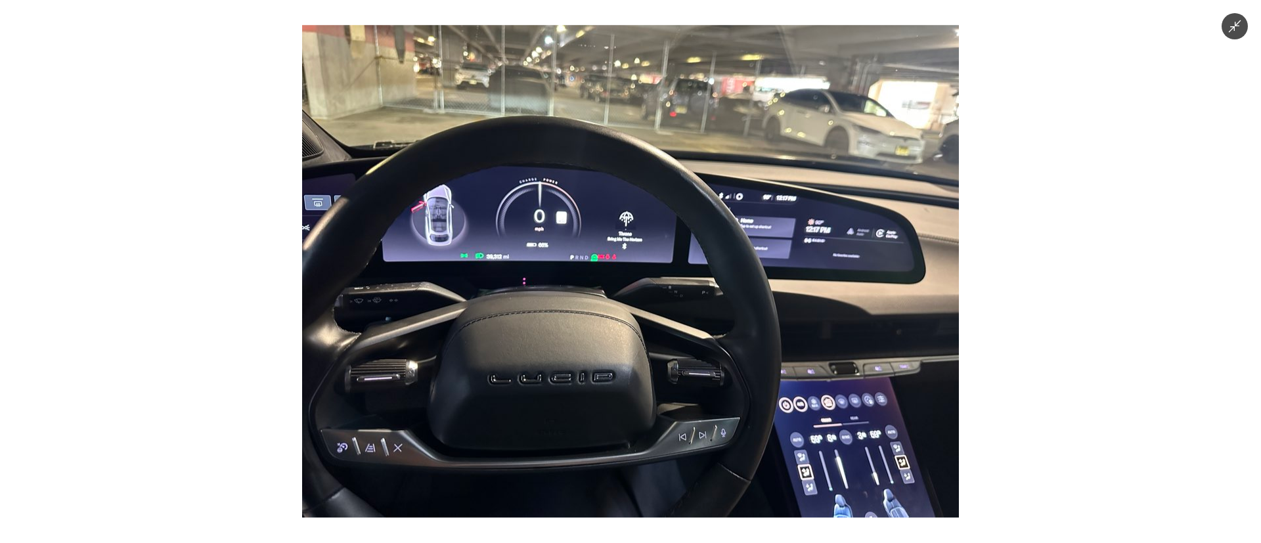
click at [635, 401] on img at bounding box center [630, 271] width 657 height 493
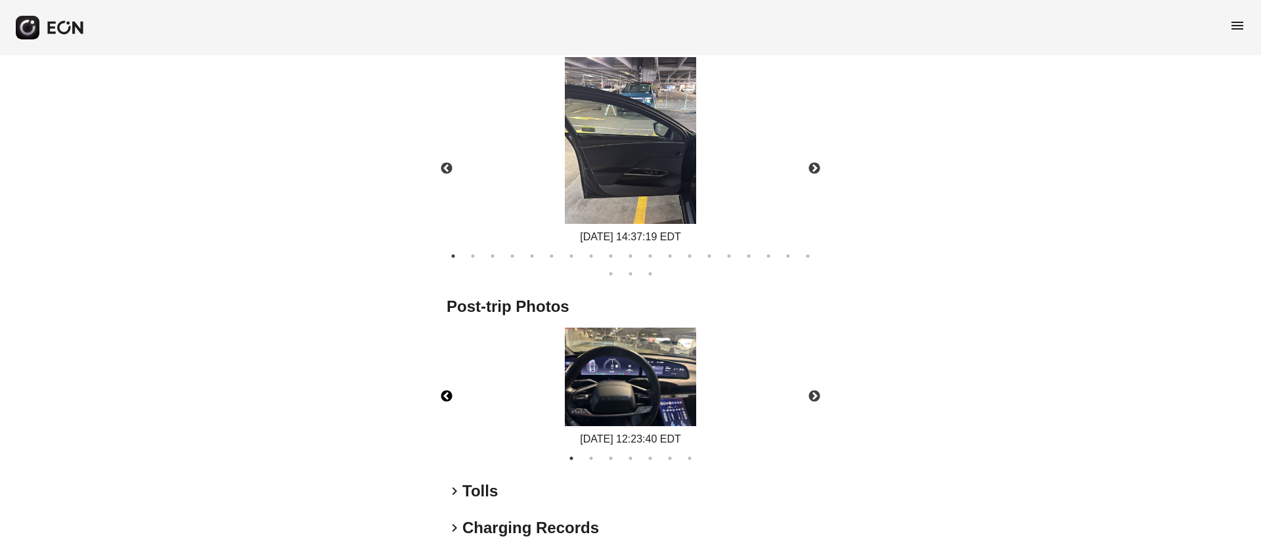
click at [635, 401] on img at bounding box center [630, 377] width 131 height 99
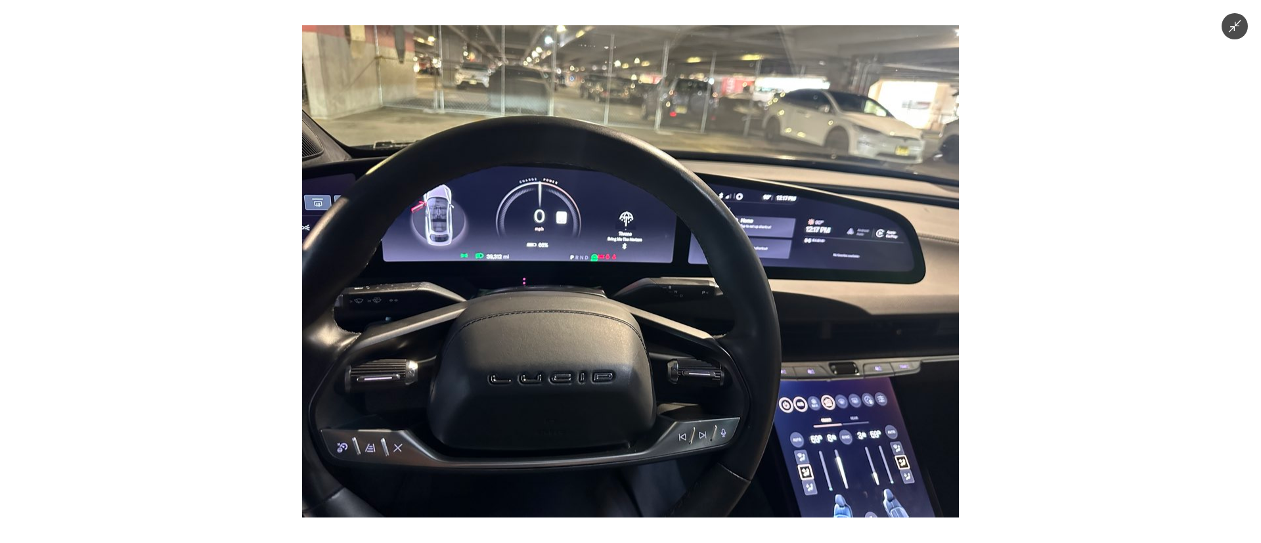
click at [635, 401] on img at bounding box center [630, 271] width 657 height 493
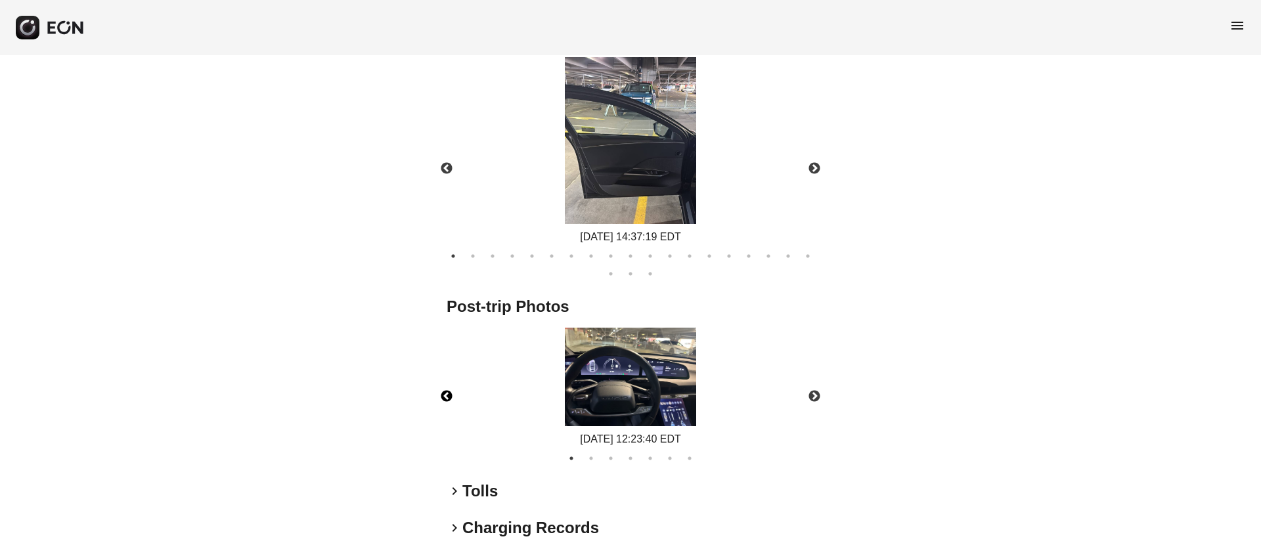
click at [635, 401] on img at bounding box center [630, 377] width 131 height 99
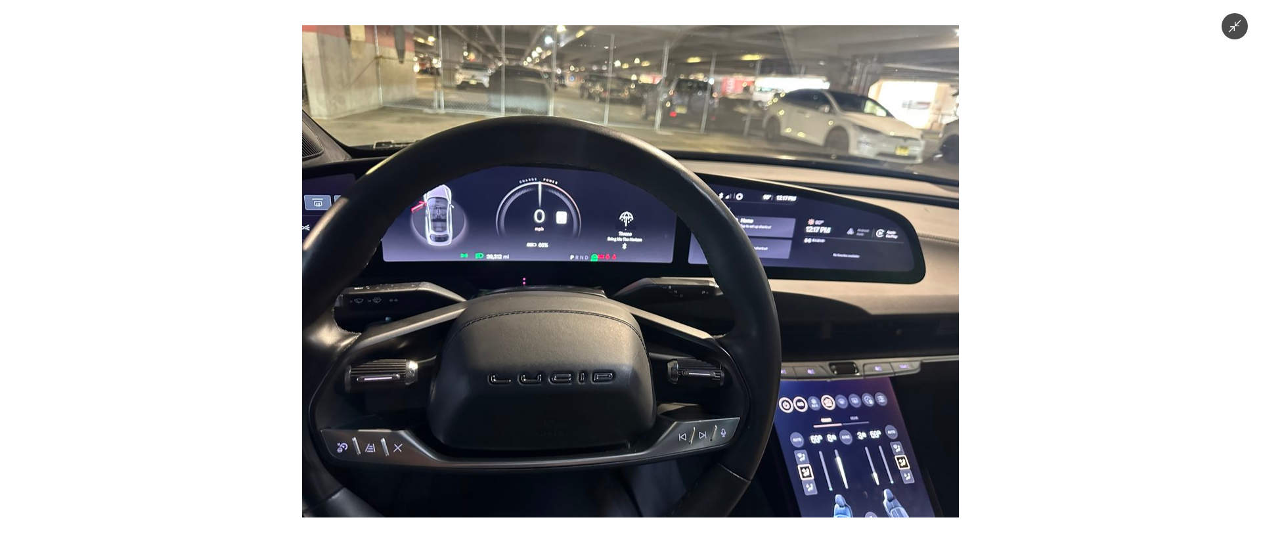
click at [662, 361] on img at bounding box center [630, 271] width 657 height 493
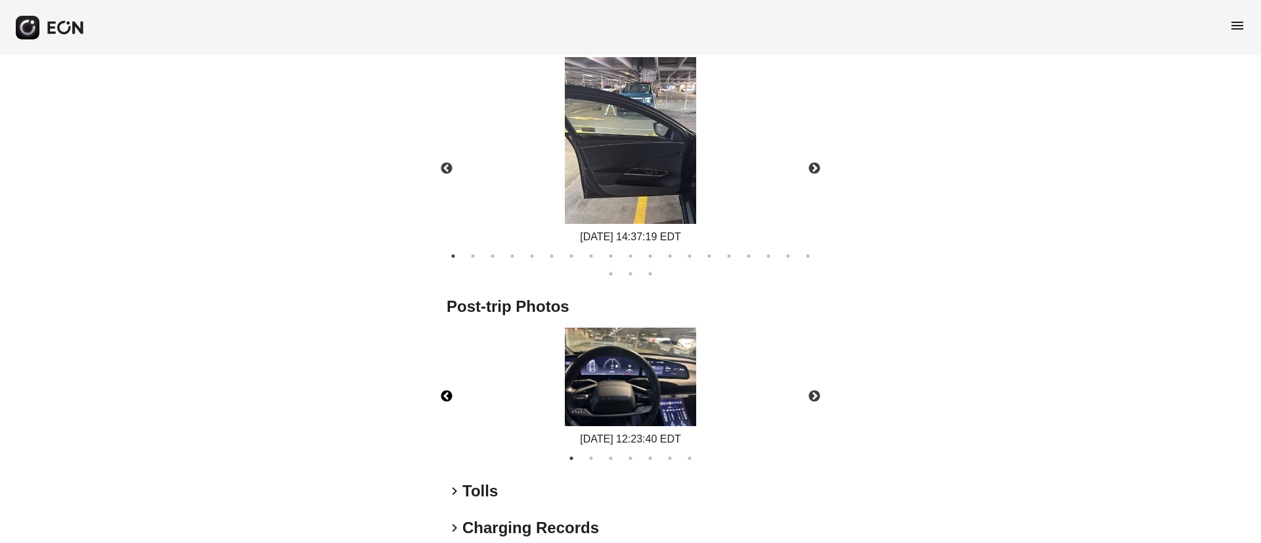
click at [662, 361] on img at bounding box center [630, 377] width 131 height 99
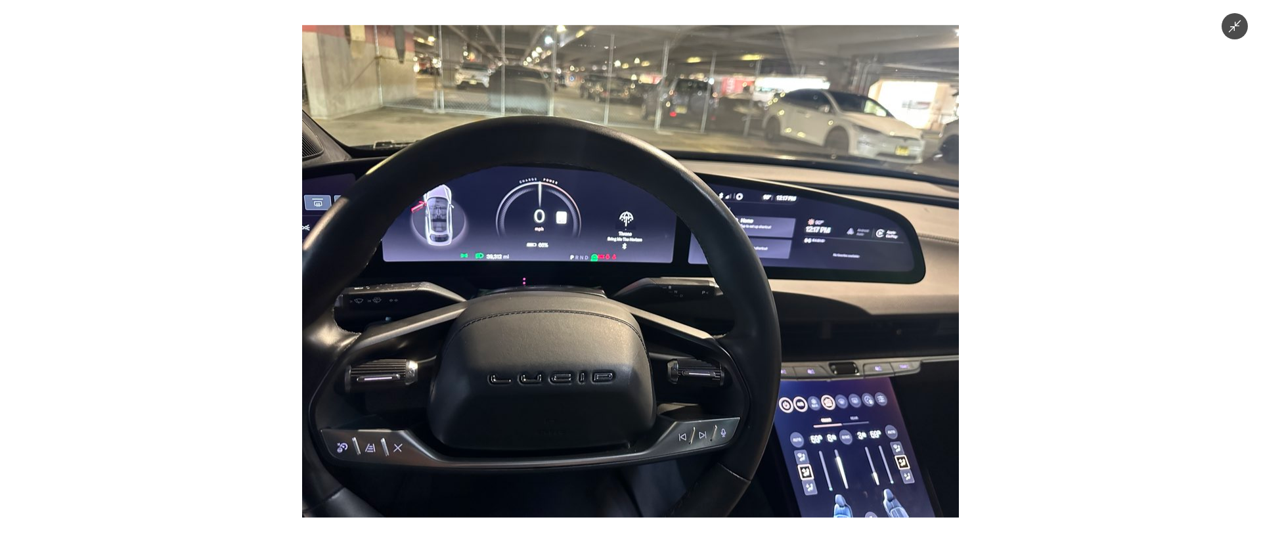
click at [662, 361] on img at bounding box center [630, 271] width 657 height 493
